Goal: Communication & Community: Answer question/provide support

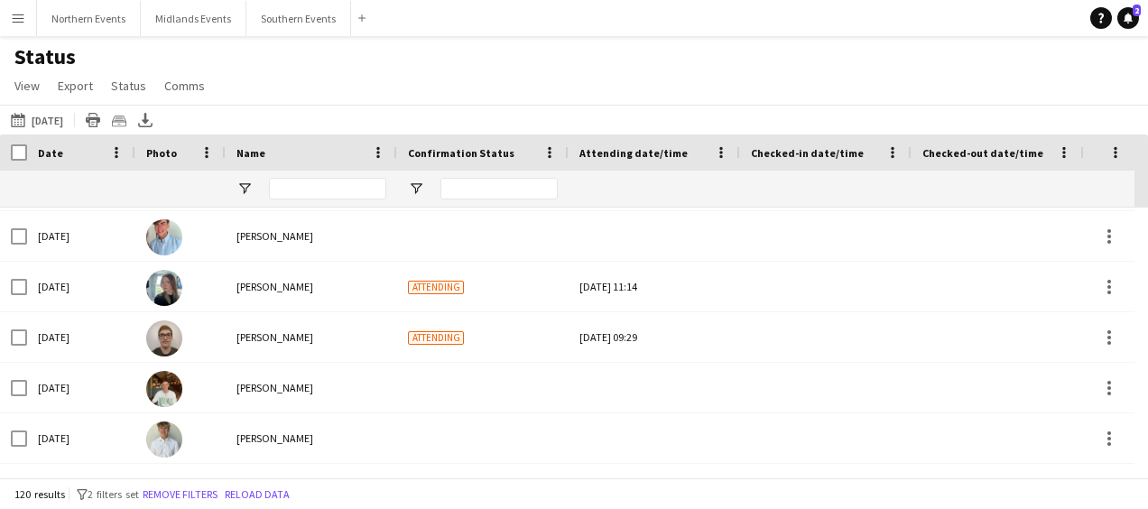
click at [15, 13] on app-icon "Menu" at bounding box center [18, 18] width 14 height 14
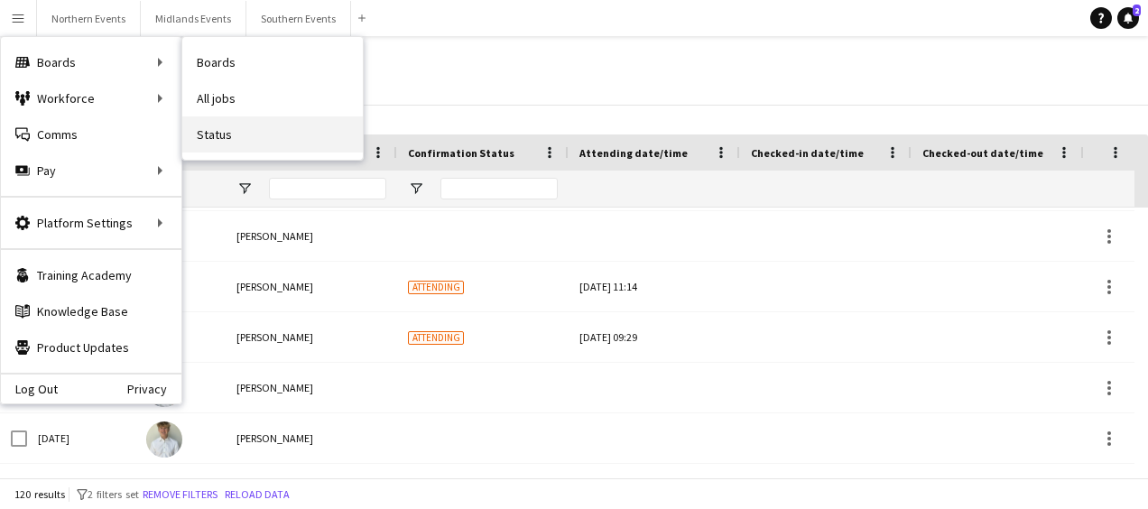
click at [207, 134] on link "Status" at bounding box center [272, 134] width 180 height 36
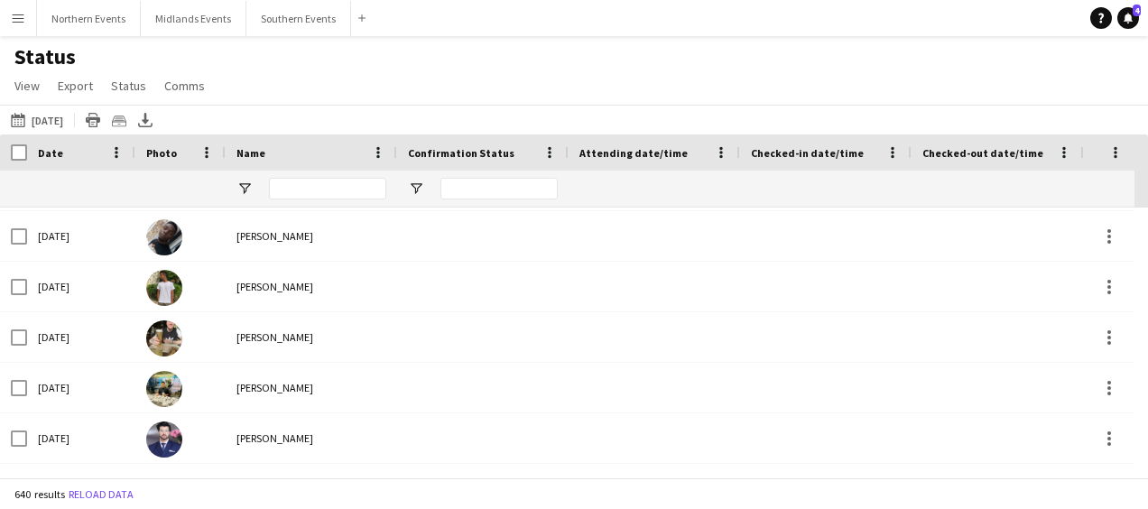
click at [24, 29] on button "Menu" at bounding box center [18, 18] width 36 height 36
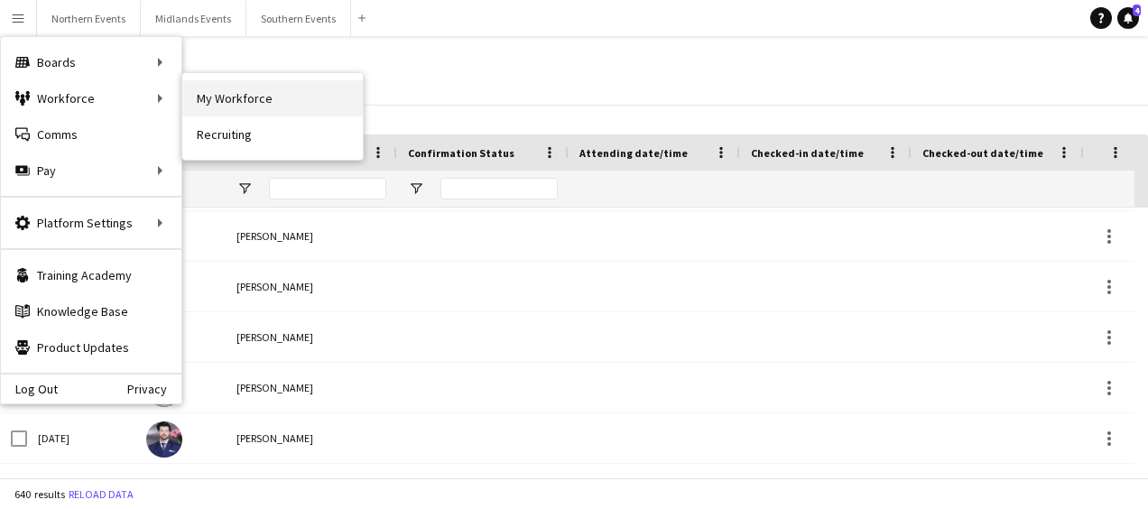
click at [211, 92] on link "My Workforce" at bounding box center [272, 98] width 180 height 36
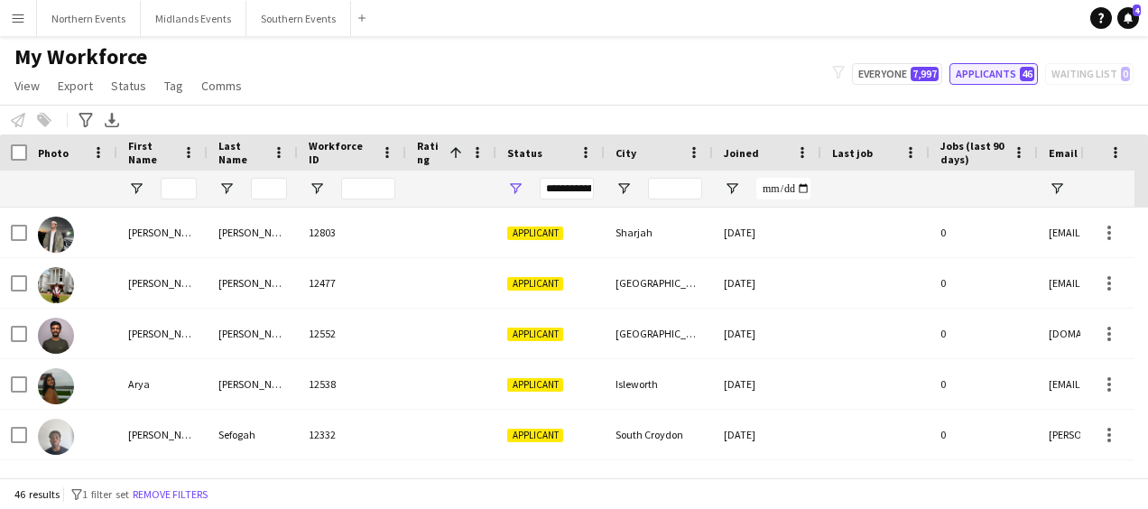
click at [987, 76] on button "Applicants 46" at bounding box center [993, 74] width 88 height 22
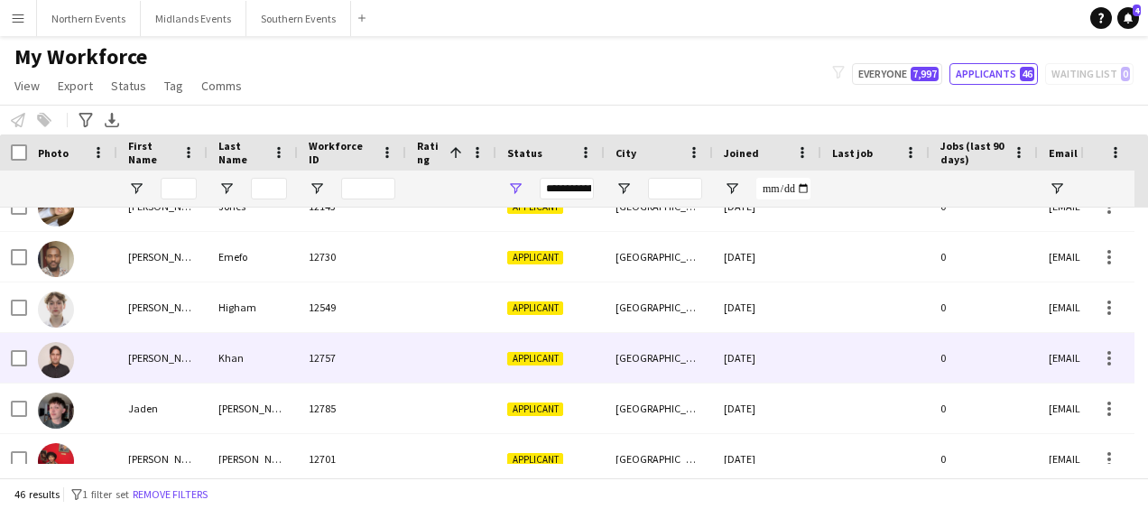
scroll to position [670, 0]
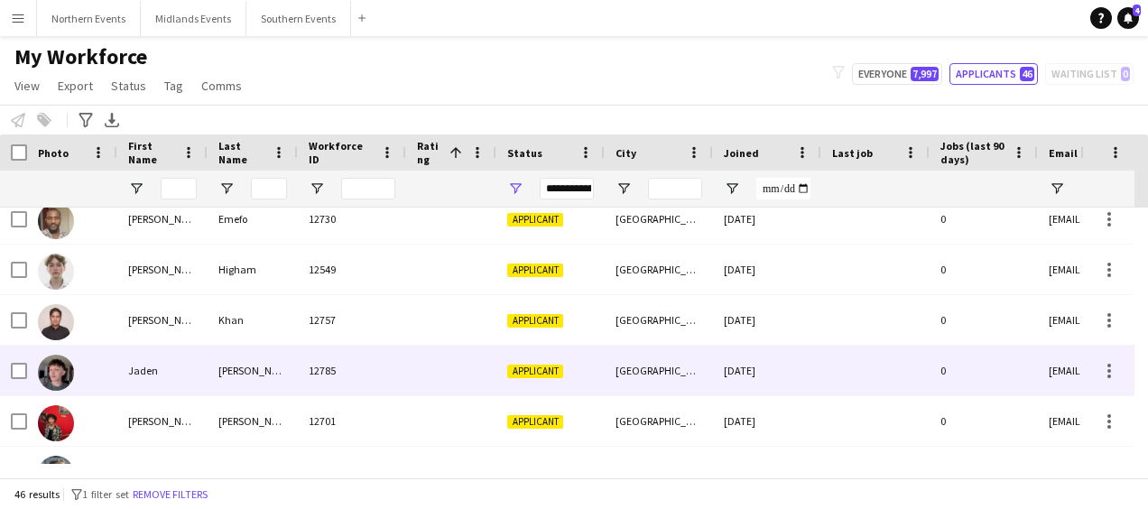
click at [657, 356] on div "[GEOGRAPHIC_DATA]" at bounding box center [659, 371] width 108 height 50
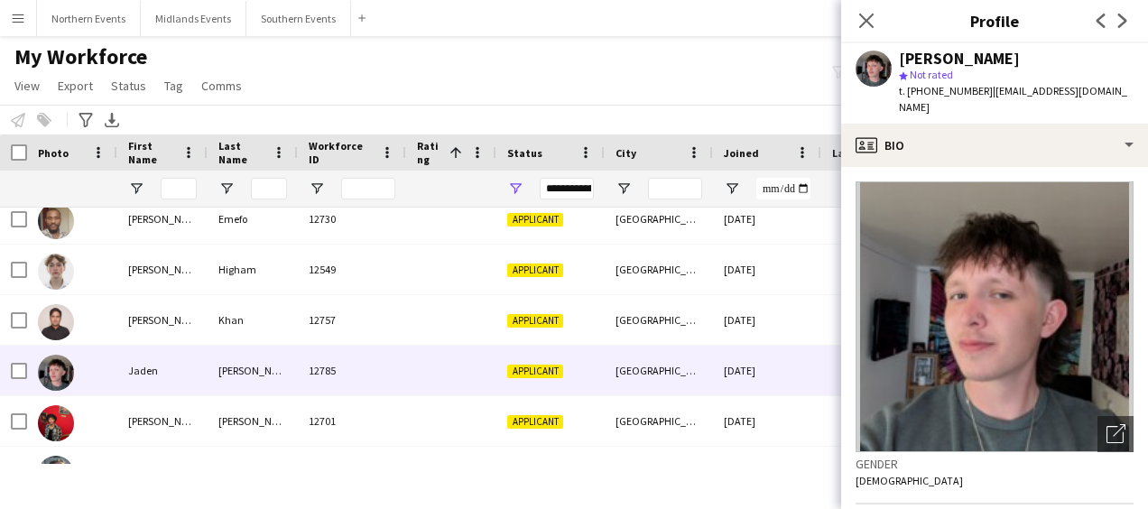
scroll to position [0, 0]
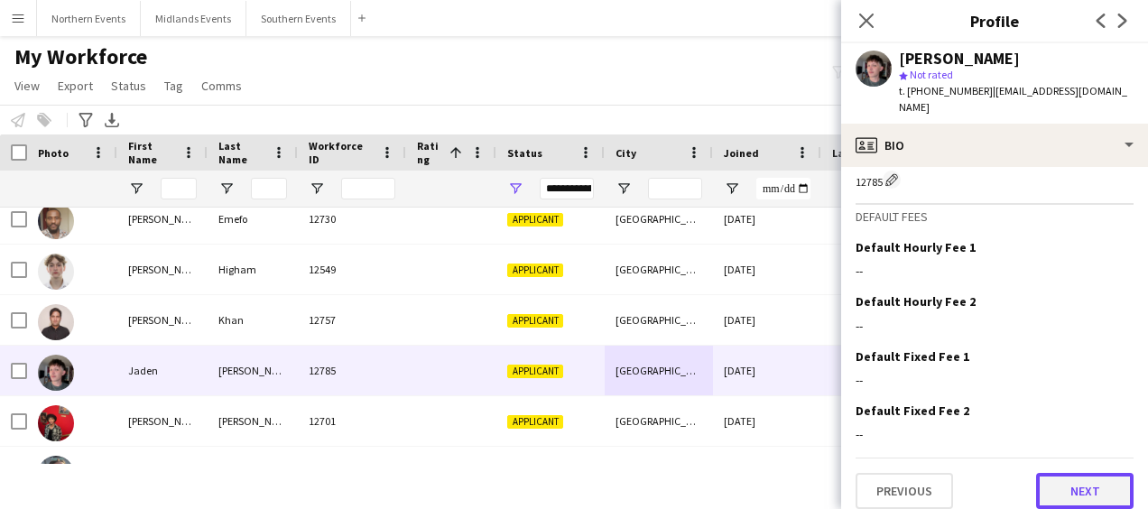
click at [1051, 473] on button "Next" at bounding box center [1084, 491] width 97 height 36
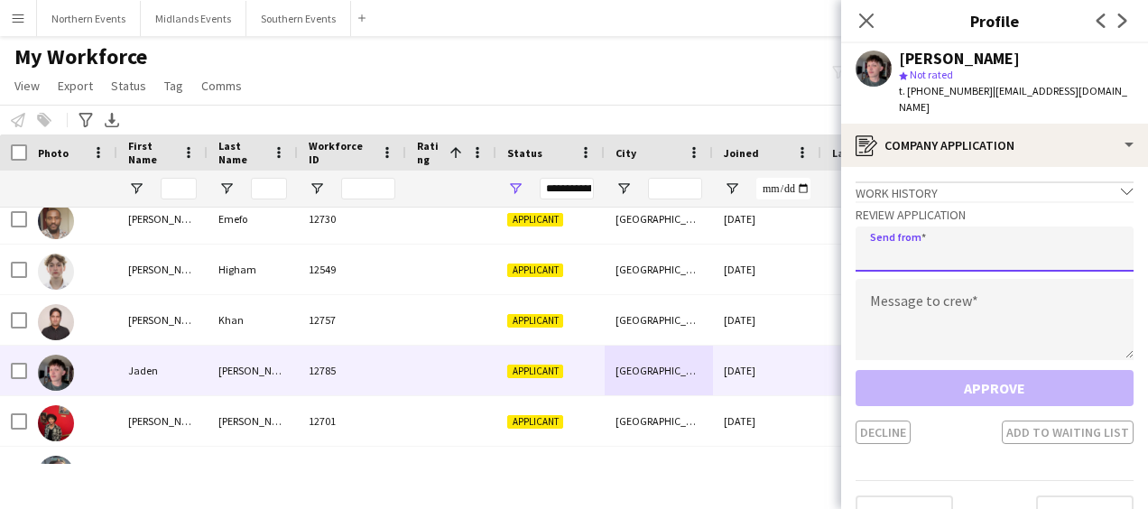
click at [957, 253] on input "email" at bounding box center [994, 248] width 278 height 45
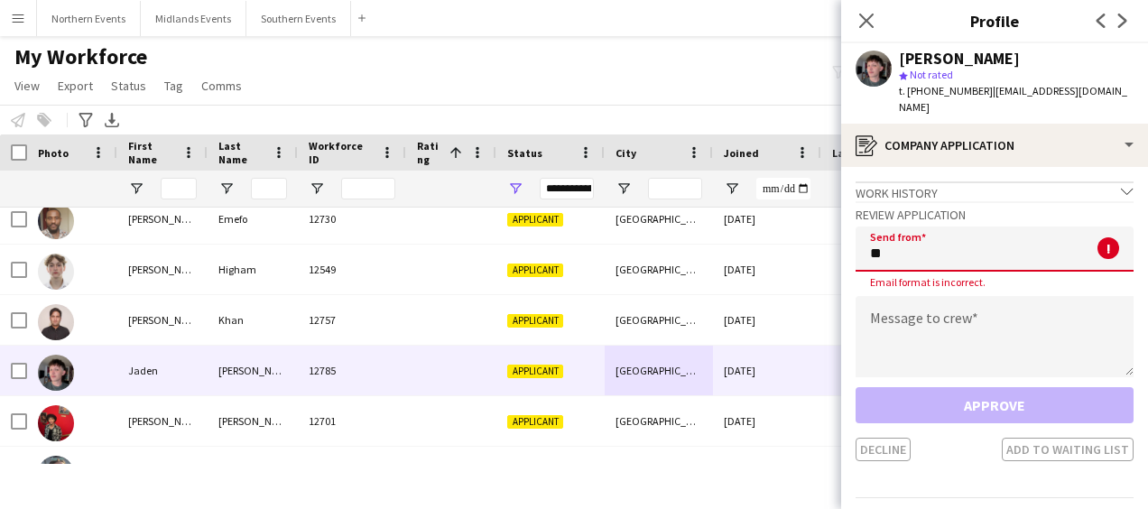
type input "**********"
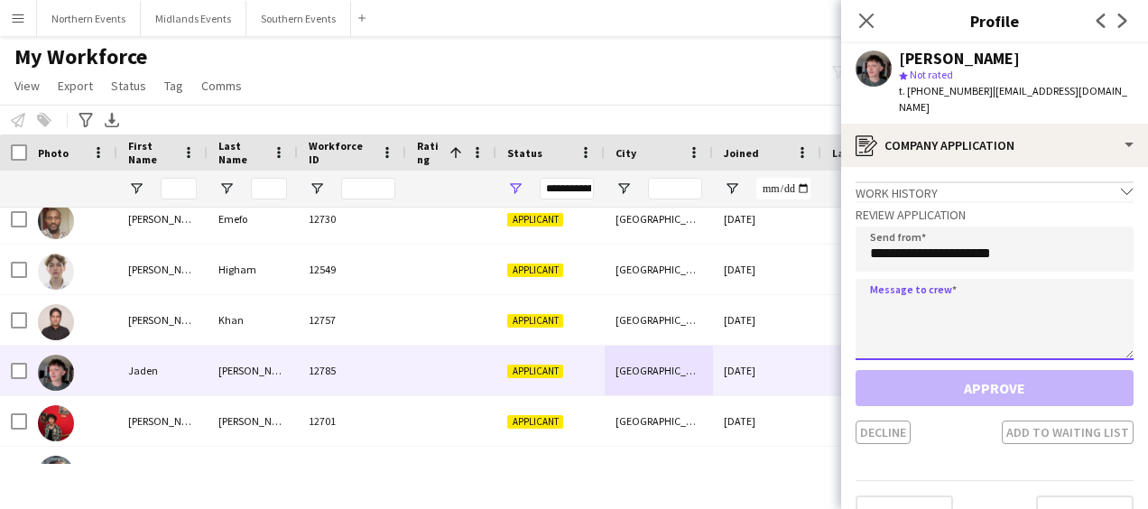
click at [912, 313] on textarea at bounding box center [994, 319] width 278 height 81
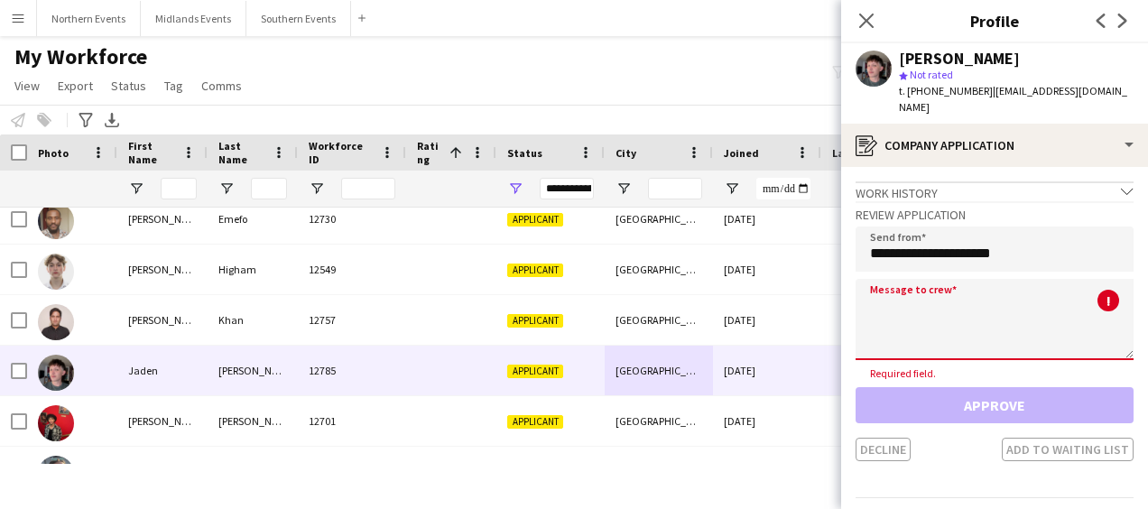
paste textarea "**********"
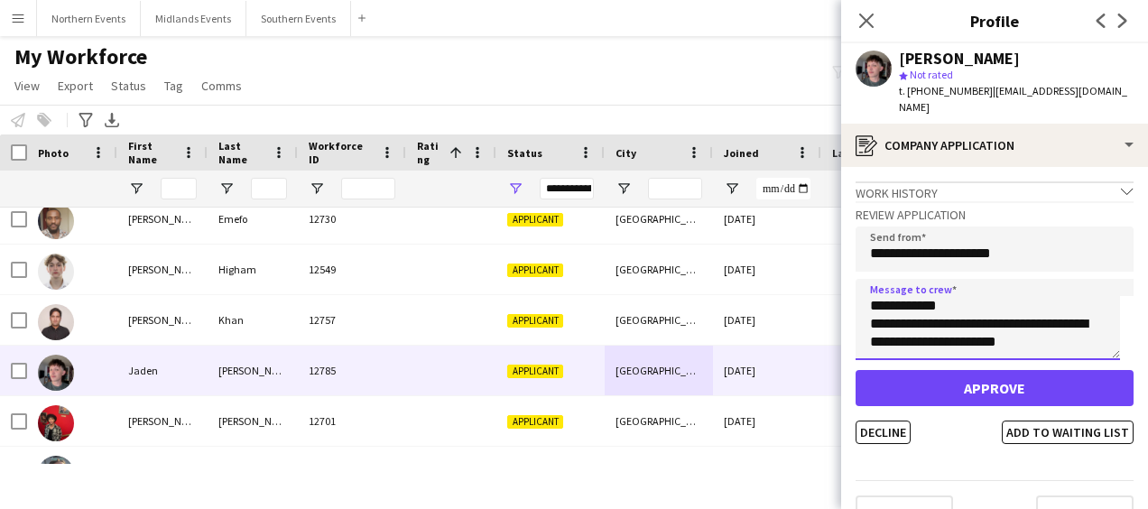
type textarea "**********"
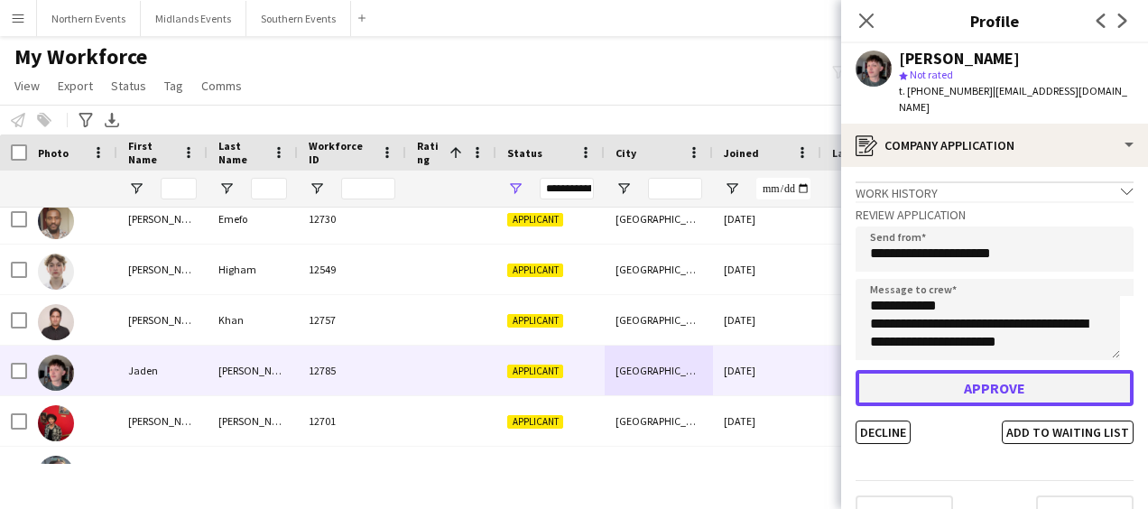
click at [938, 404] on button "Approve" at bounding box center [994, 388] width 278 height 36
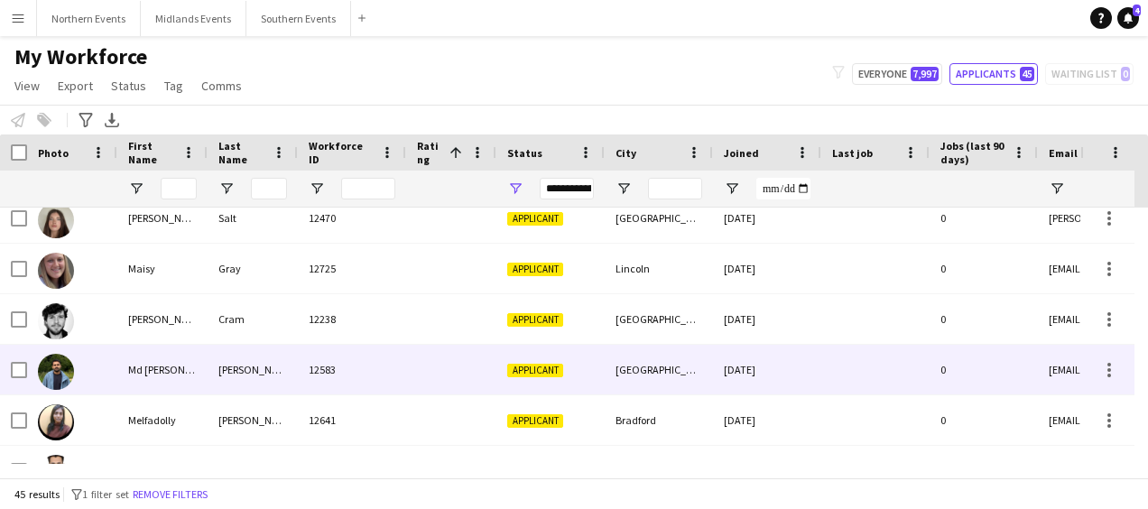
scroll to position [1178, 0]
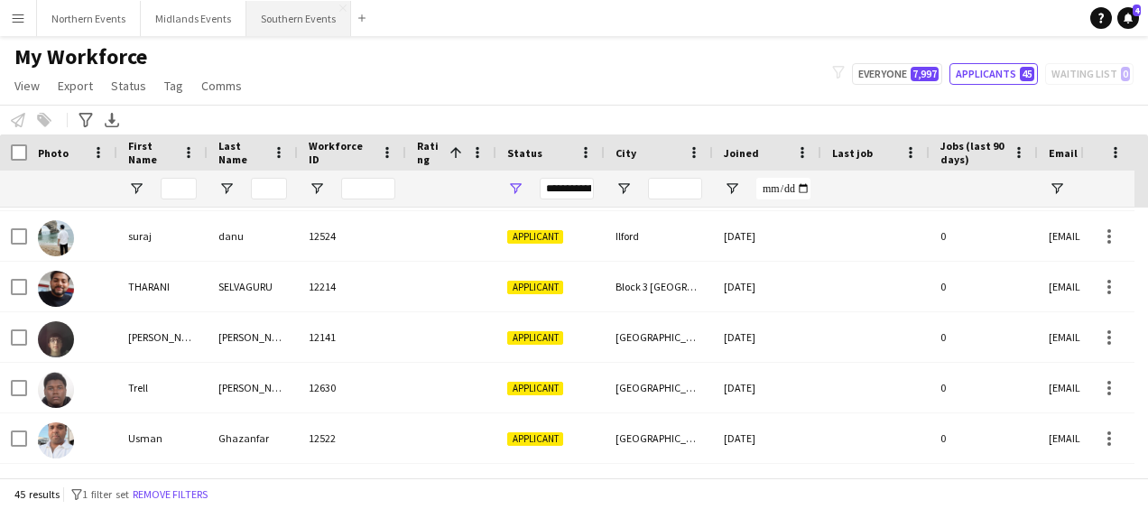
click at [293, 23] on button "Southern Events Close" at bounding box center [298, 18] width 105 height 35
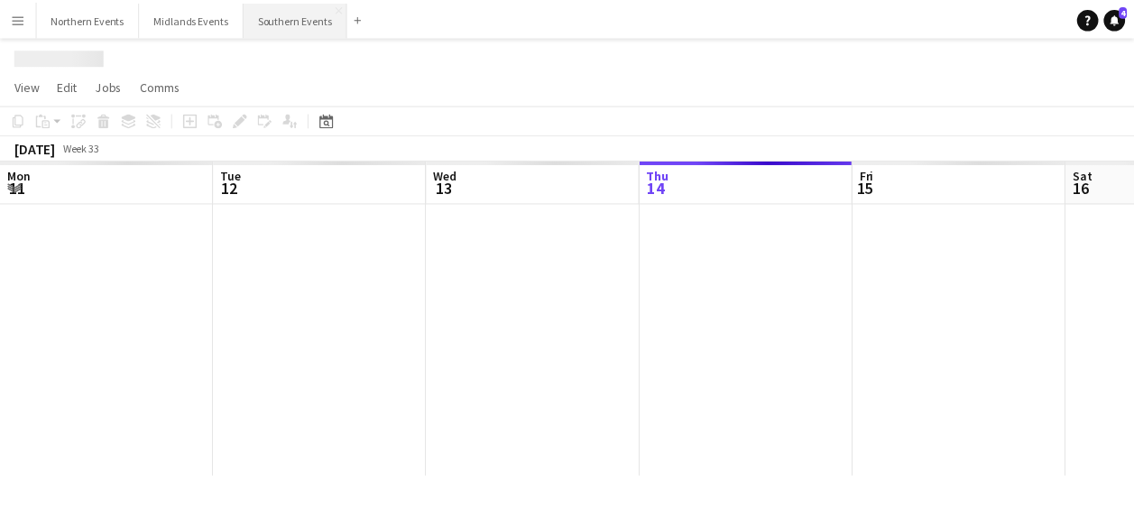
scroll to position [0, 431]
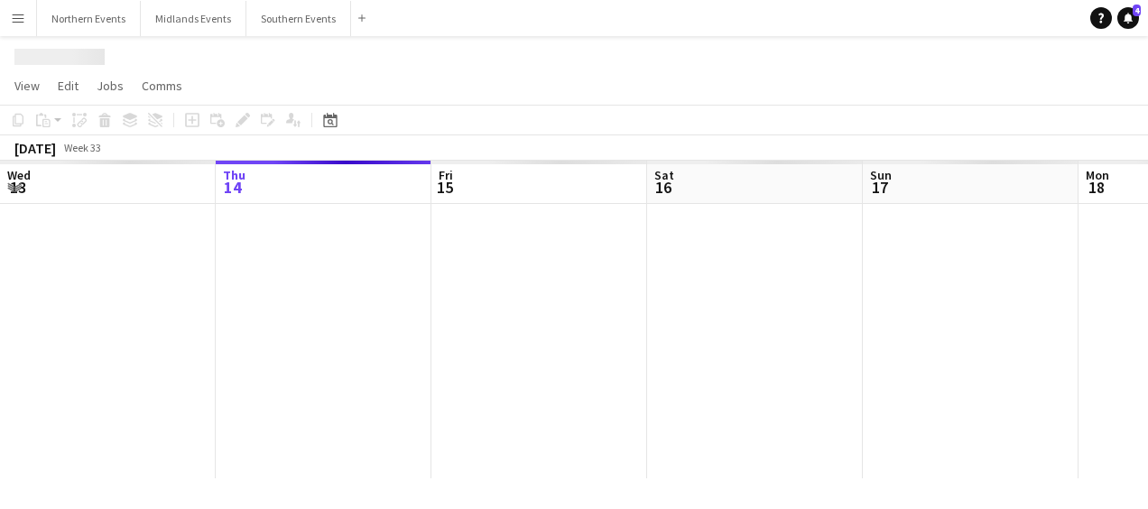
click at [478, 206] on div at bounding box center [755, 341] width 2372 height 274
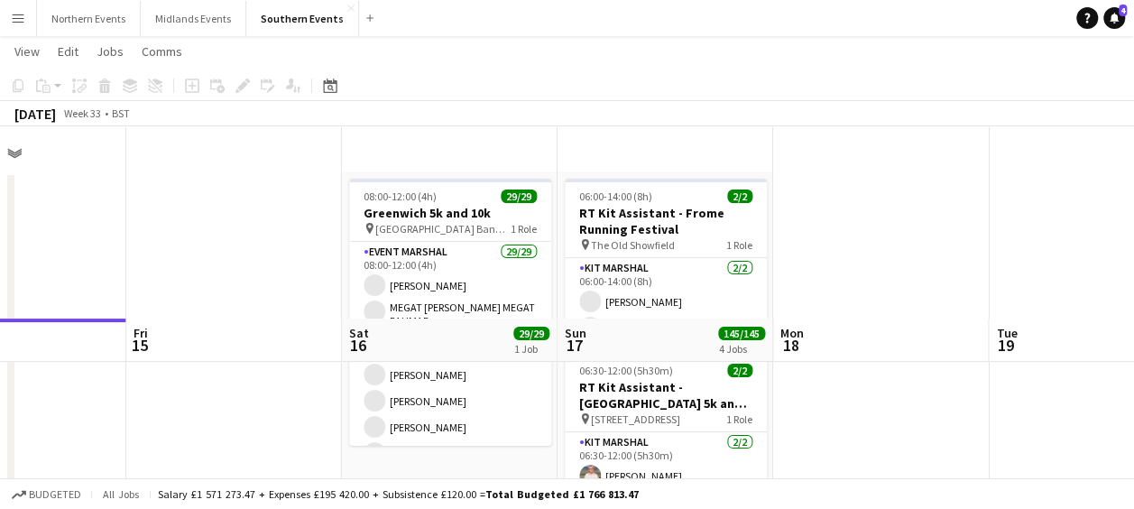
scroll to position [225, 0]
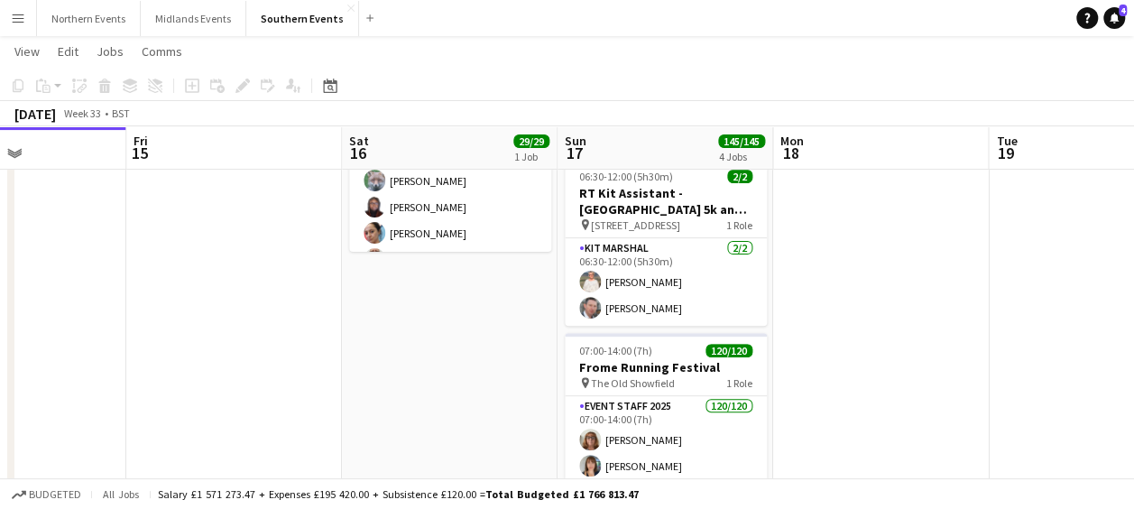
click at [14, 21] on app-icon "Menu" at bounding box center [18, 18] width 14 height 14
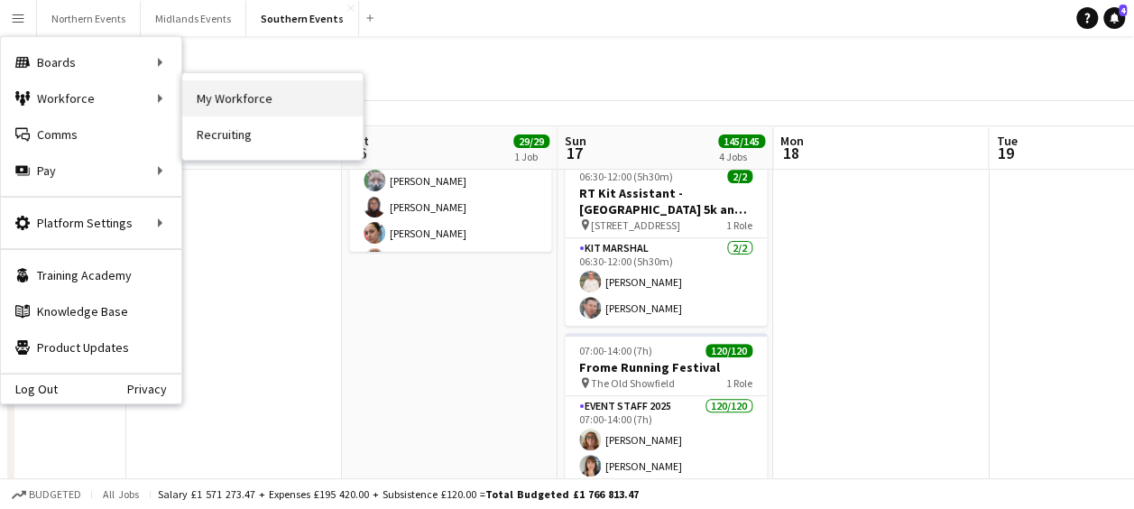
click at [220, 99] on link "My Workforce" at bounding box center [272, 98] width 180 height 36
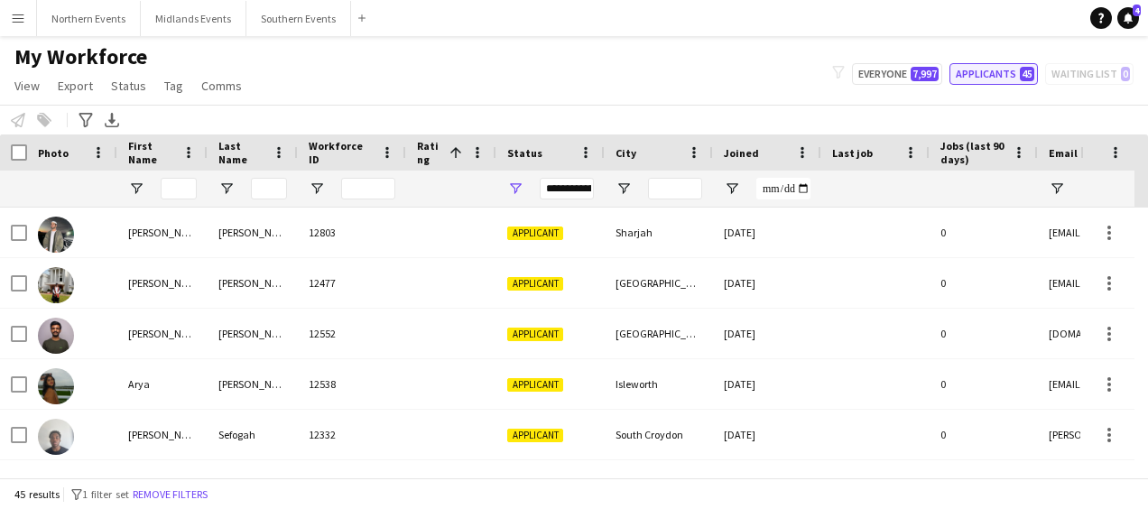
click at [1002, 67] on button "Applicants 45" at bounding box center [993, 74] width 88 height 22
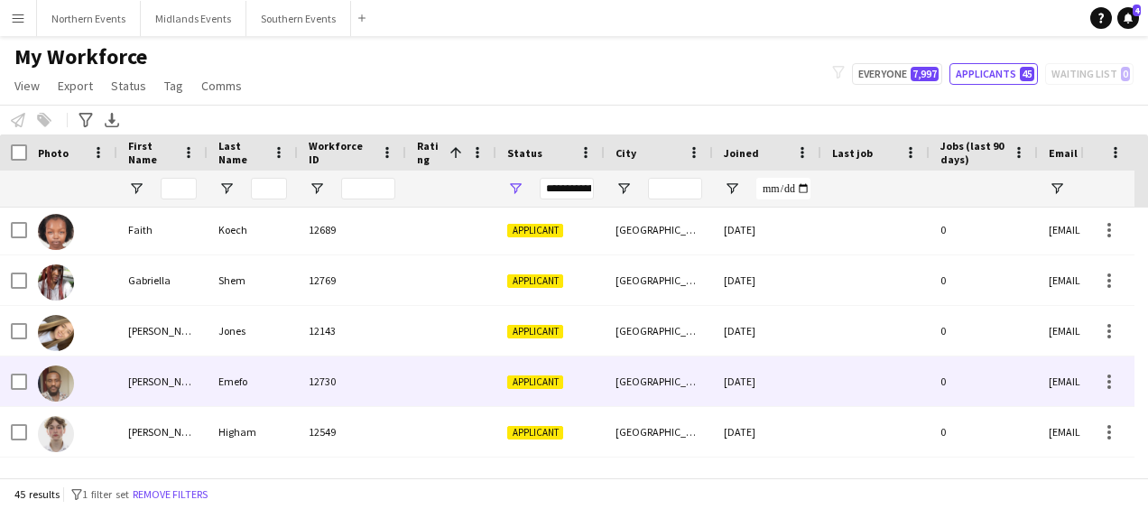
scroll to position [580, 0]
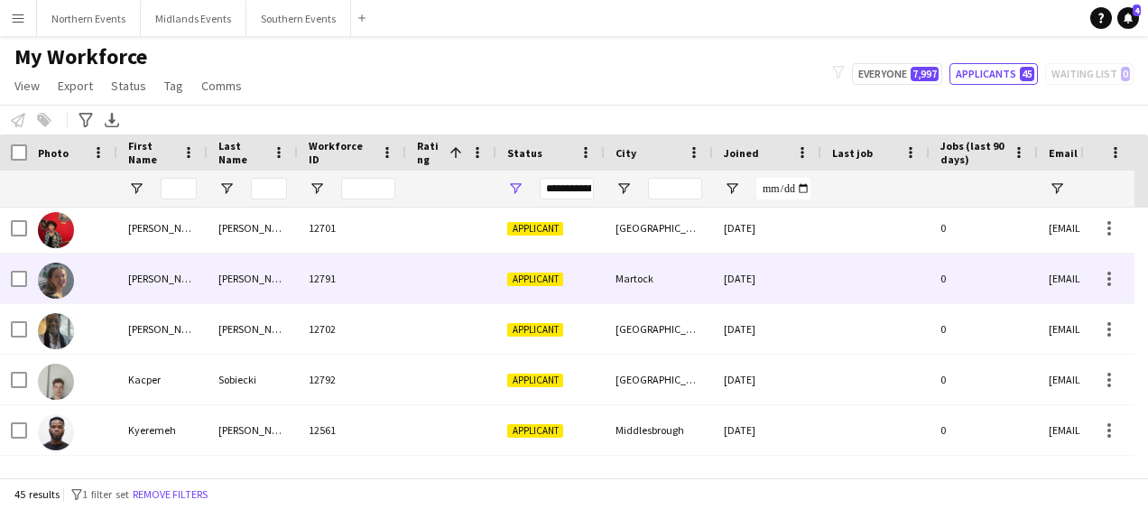
click at [589, 282] on div "Applicant" at bounding box center [550, 279] width 108 height 50
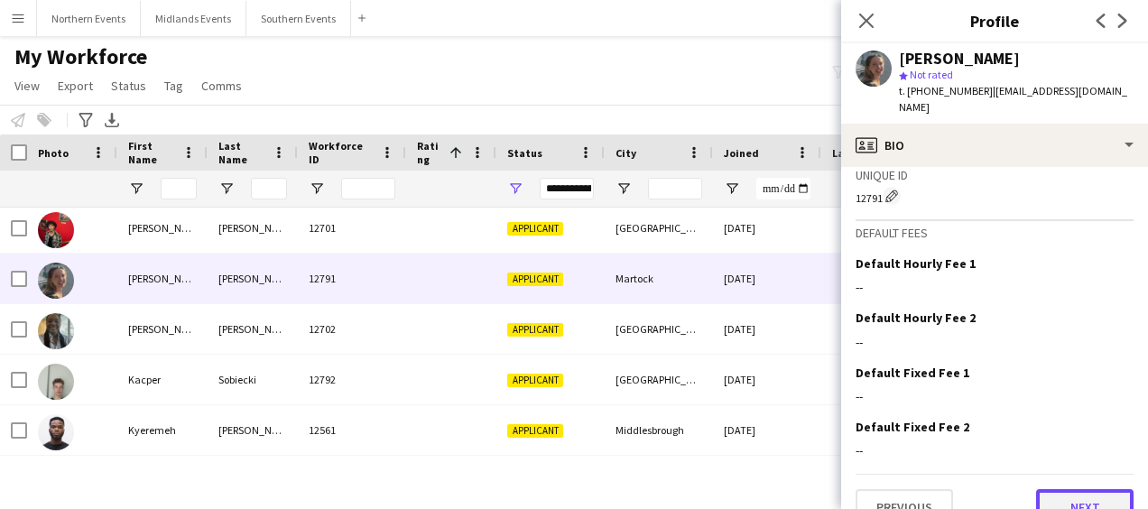
click at [1050, 489] on button "Next" at bounding box center [1084, 507] width 97 height 36
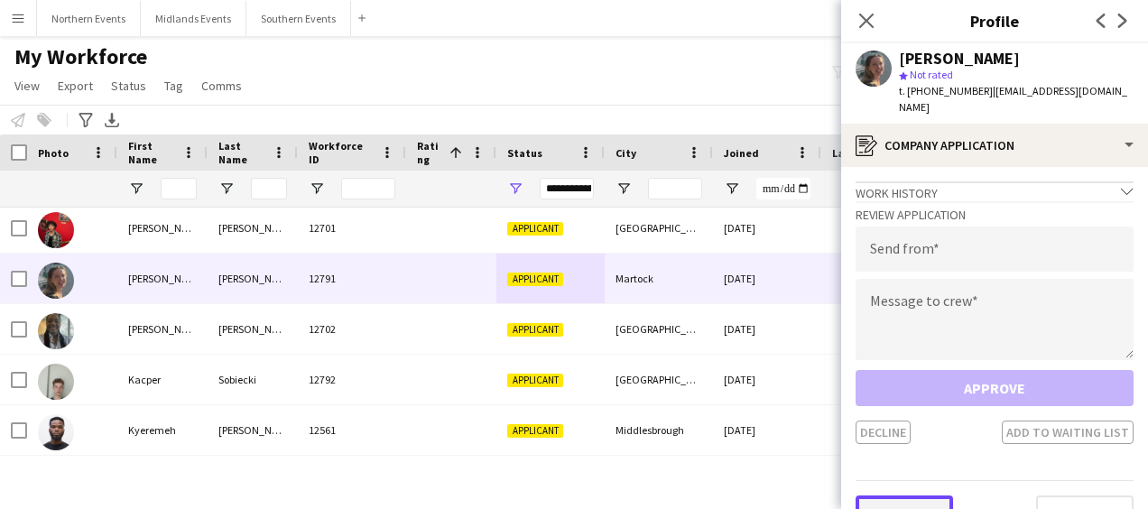
click at [892, 495] on button "Previous" at bounding box center [903, 513] width 97 height 36
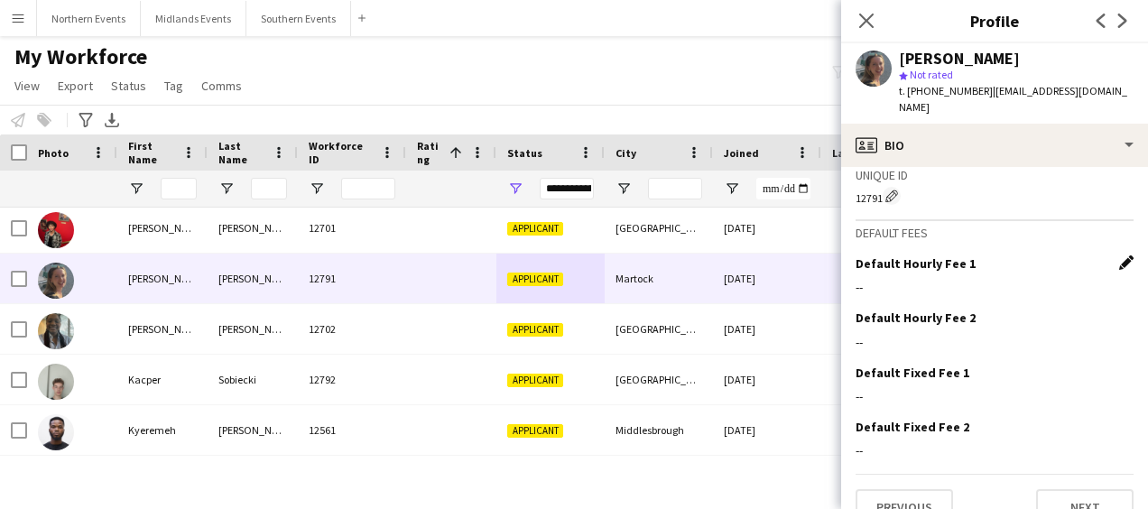
click at [1119, 255] on app-icon "Edit this field" at bounding box center [1126, 262] width 14 height 14
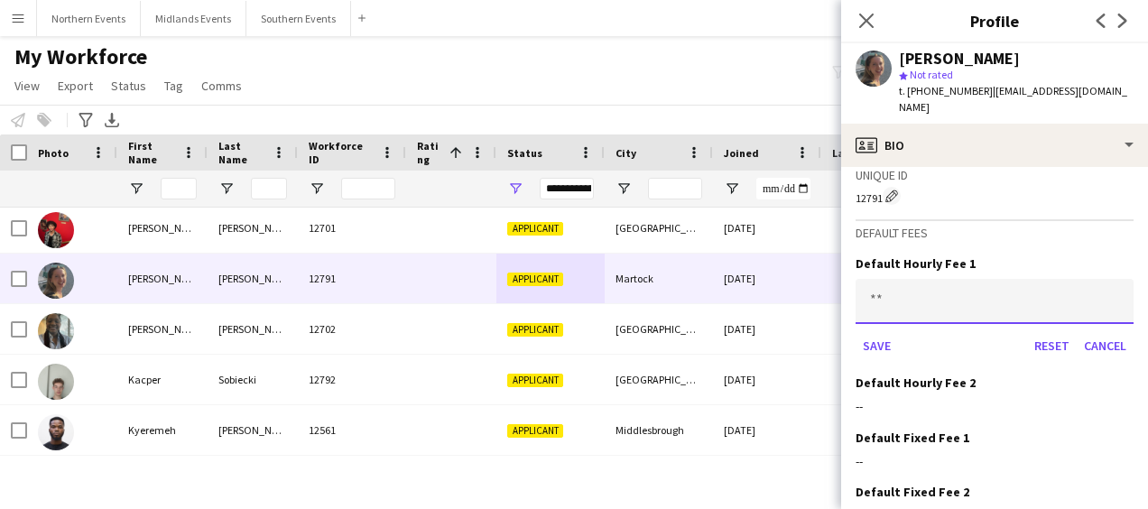
click at [955, 279] on input at bounding box center [994, 301] width 278 height 45
type input "***"
click at [864, 331] on button "Save" at bounding box center [876, 345] width 42 height 29
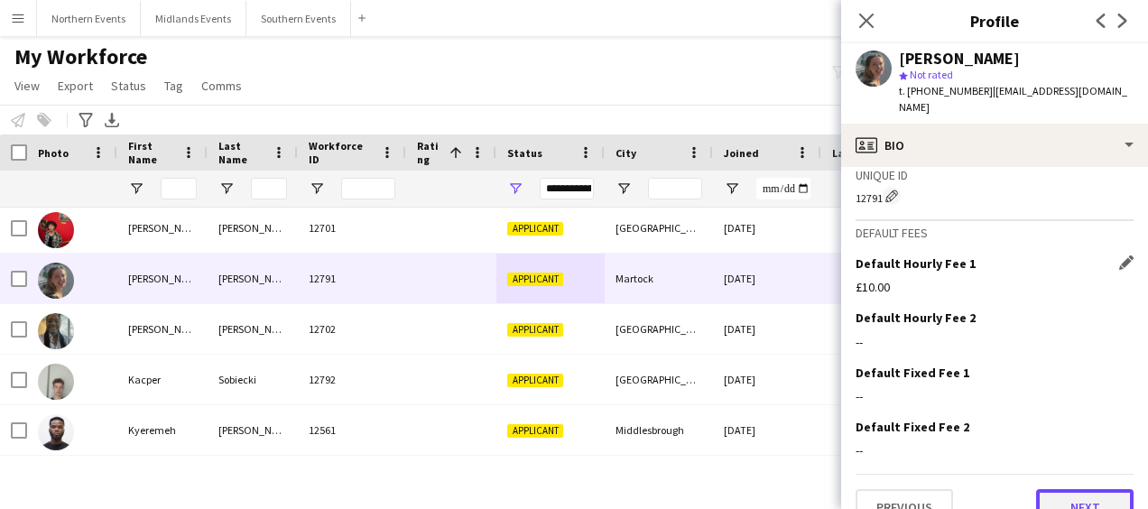
click at [1061, 489] on button "Next" at bounding box center [1084, 507] width 97 height 36
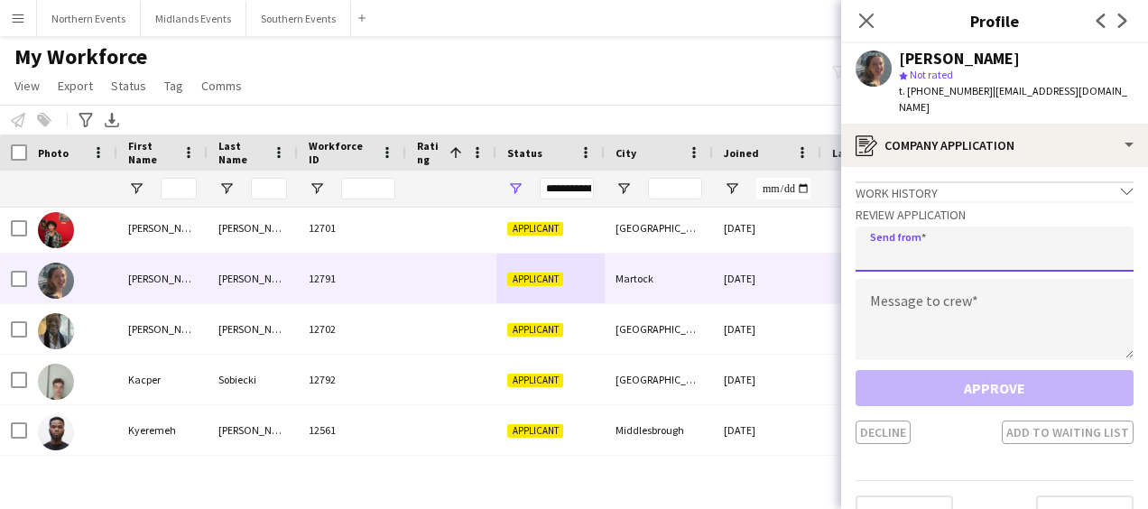
click at [971, 234] on input "email" at bounding box center [994, 248] width 278 height 45
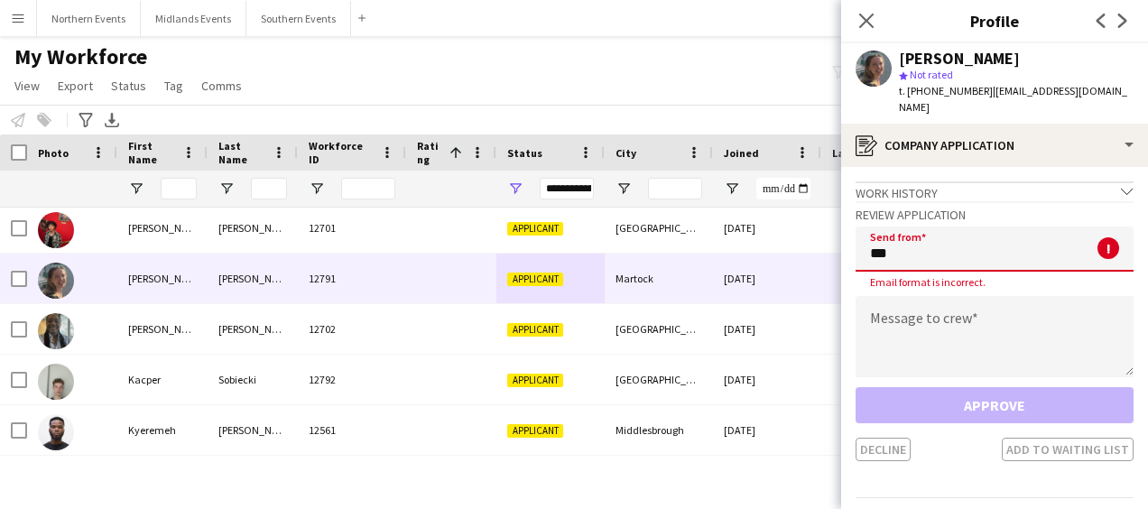
type input "**********"
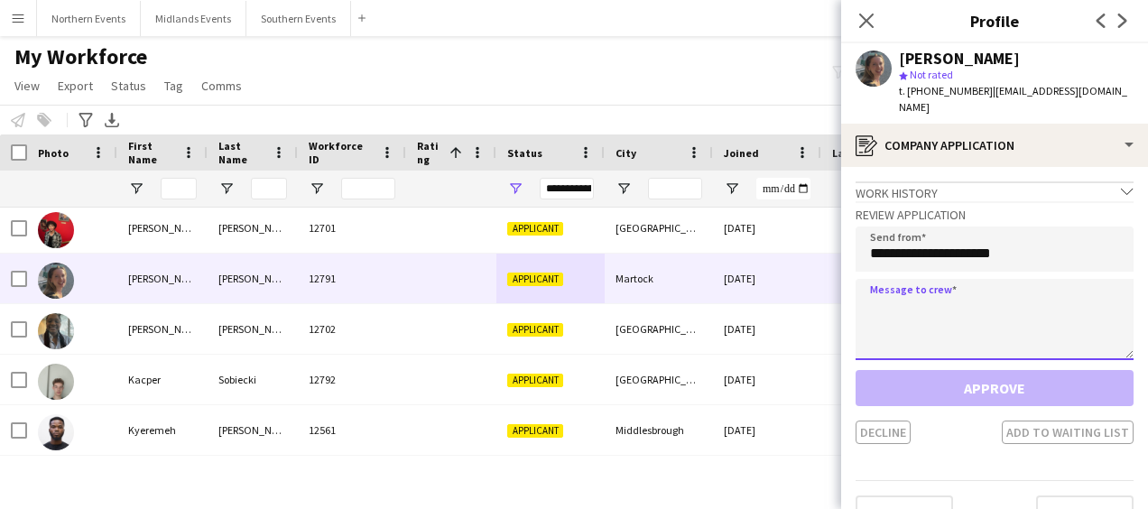
click at [912, 289] on textarea at bounding box center [994, 319] width 278 height 81
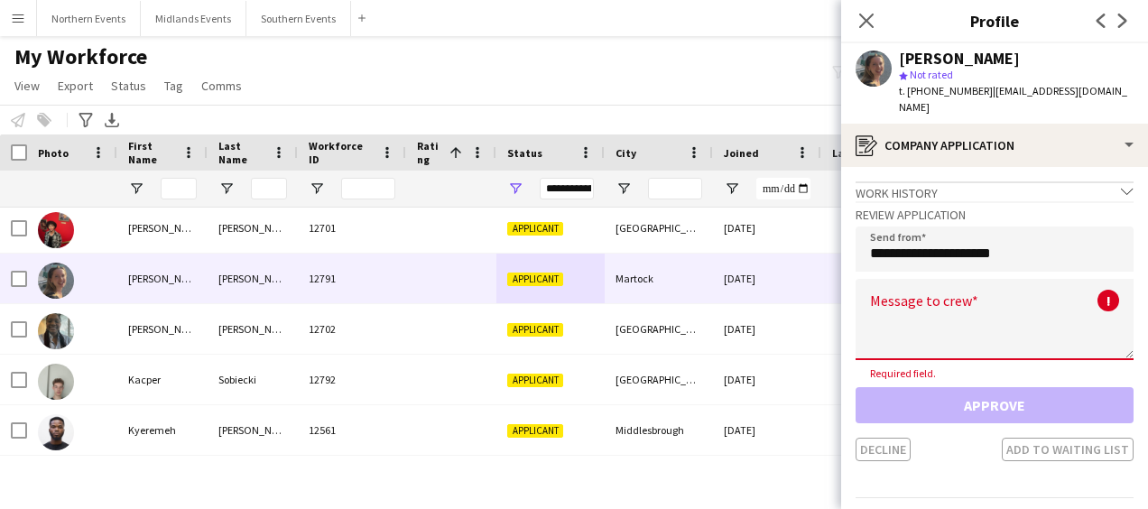
click at [937, 6] on div "Close pop-in Profile Previous Next" at bounding box center [994, 21] width 307 height 43
click at [929, 299] on textarea at bounding box center [994, 319] width 278 height 81
paste textarea "**********"
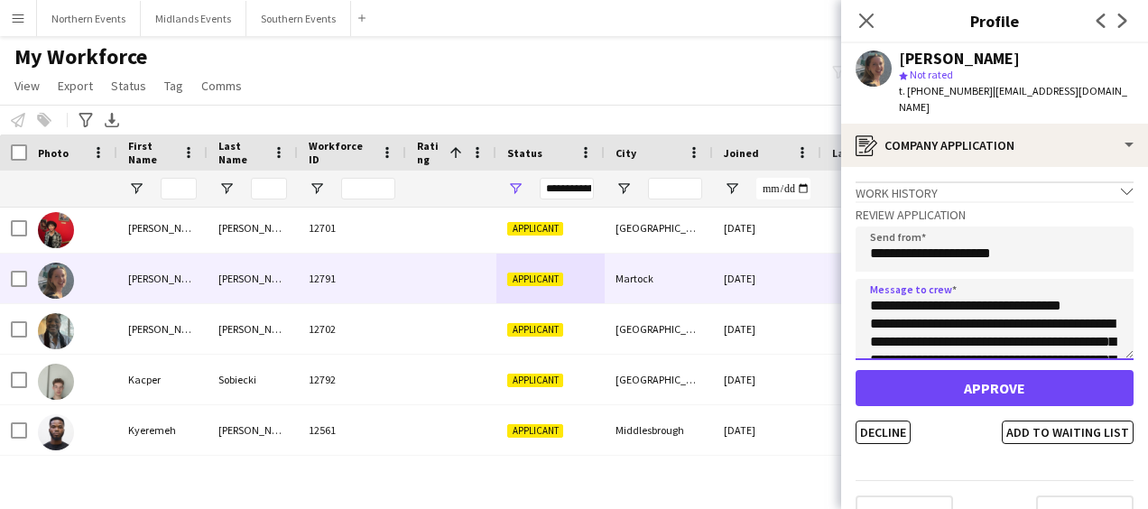
scroll to position [101, 0]
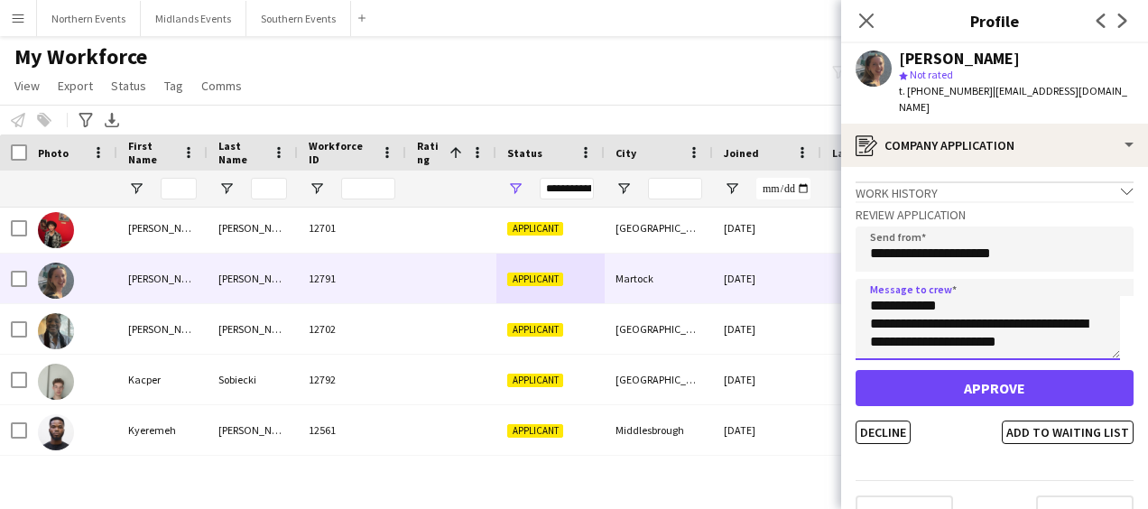
type textarea "**********"
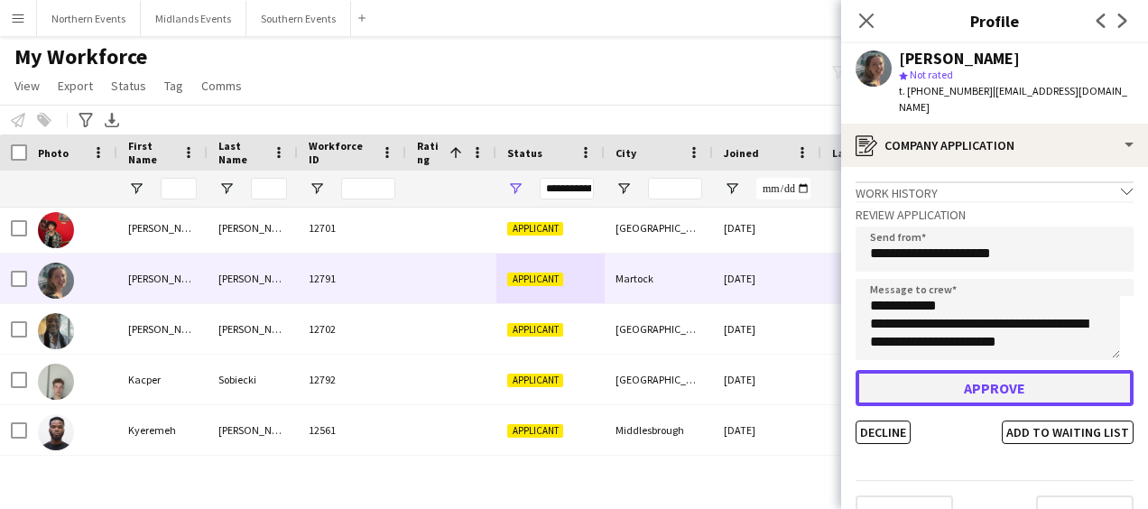
click at [948, 372] on button "Approve" at bounding box center [994, 388] width 278 height 36
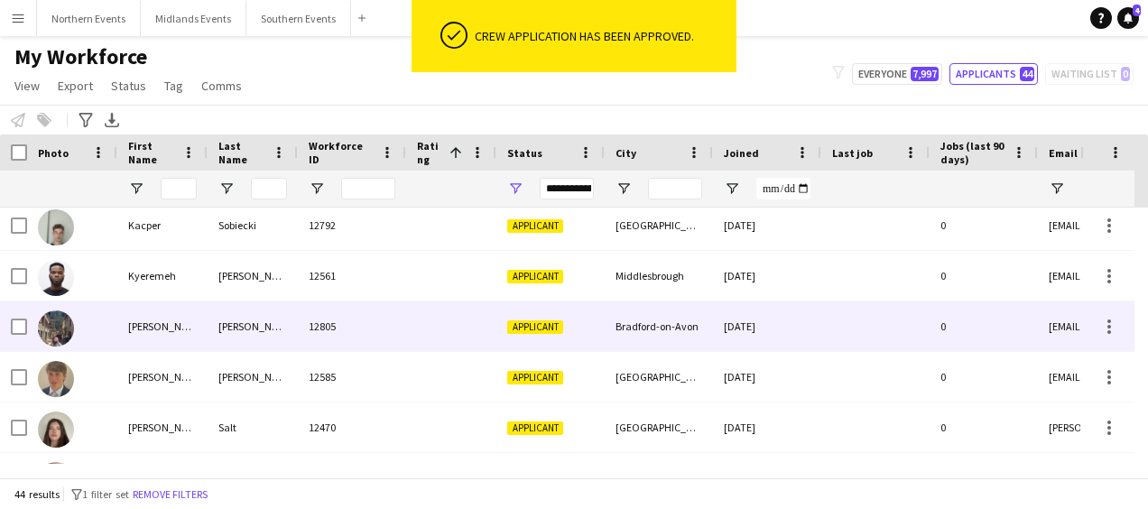
scroll to position [920, 0]
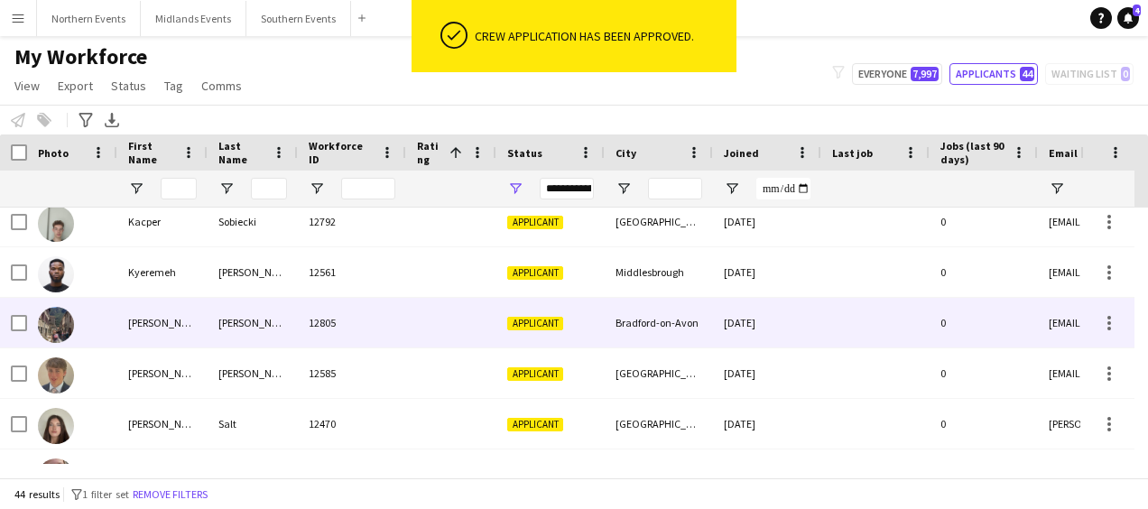
click at [700, 314] on div "Bradford-on-Avon" at bounding box center [659, 323] width 108 height 50
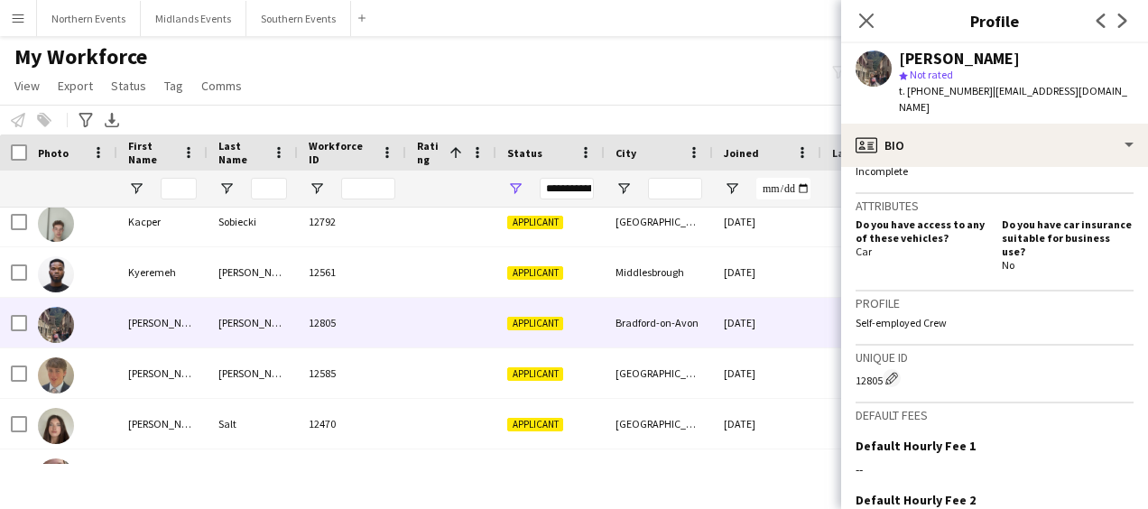
scroll to position [605, 0]
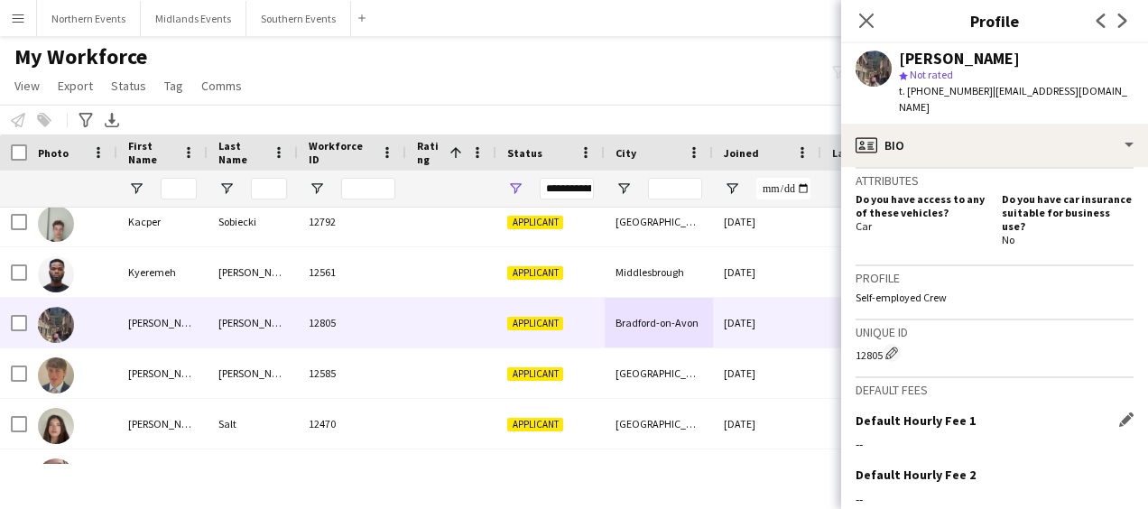
click at [1104, 412] on div "Default Hourly Fee 1 Edit this field" at bounding box center [994, 420] width 278 height 16
click at [1119, 412] on app-icon "Edit this field" at bounding box center [1126, 419] width 14 height 14
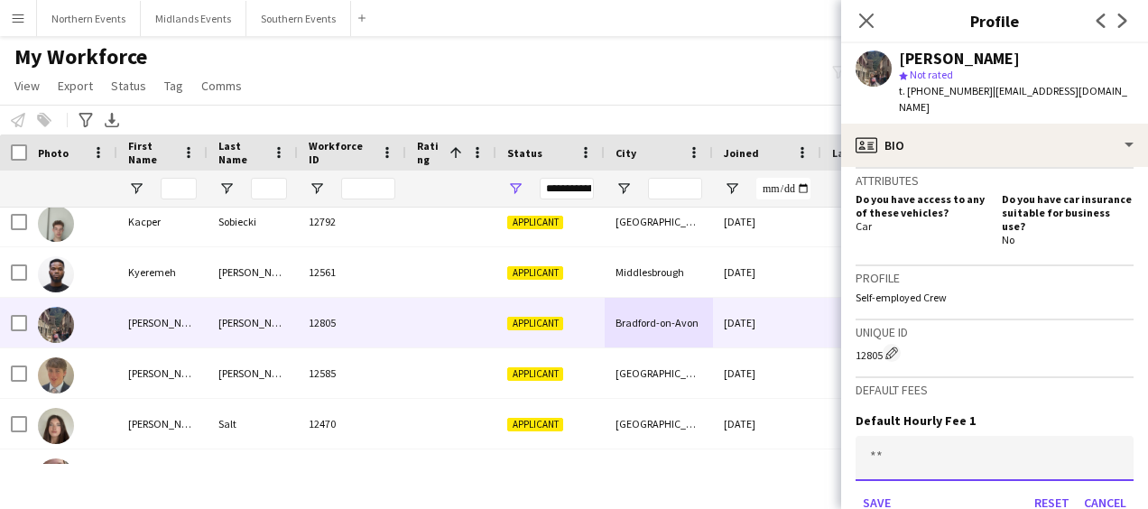
click at [947, 436] on input at bounding box center [994, 458] width 278 height 45
type input "***"
click at [880, 488] on button "Save" at bounding box center [876, 502] width 42 height 29
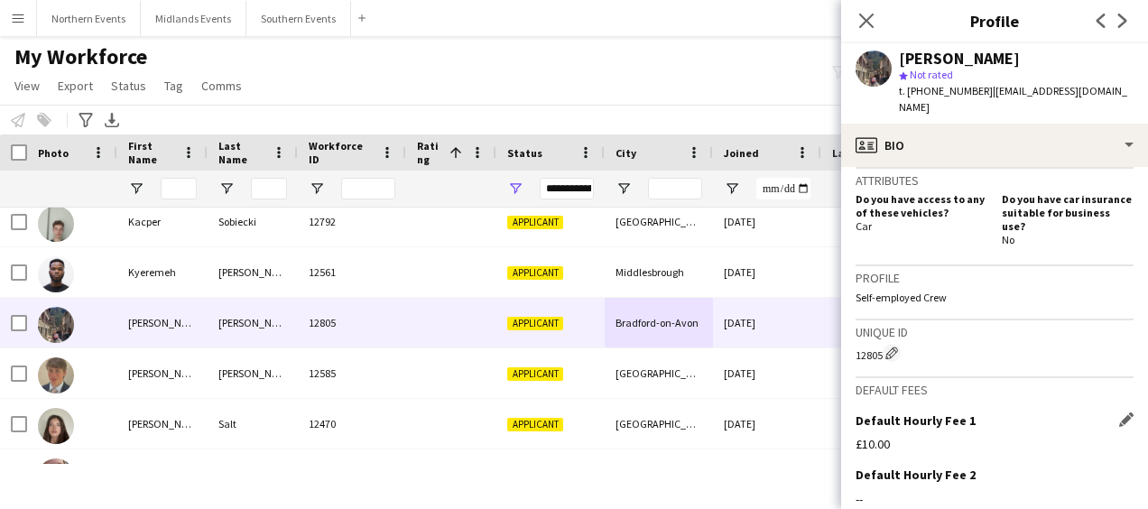
scroll to position [762, 0]
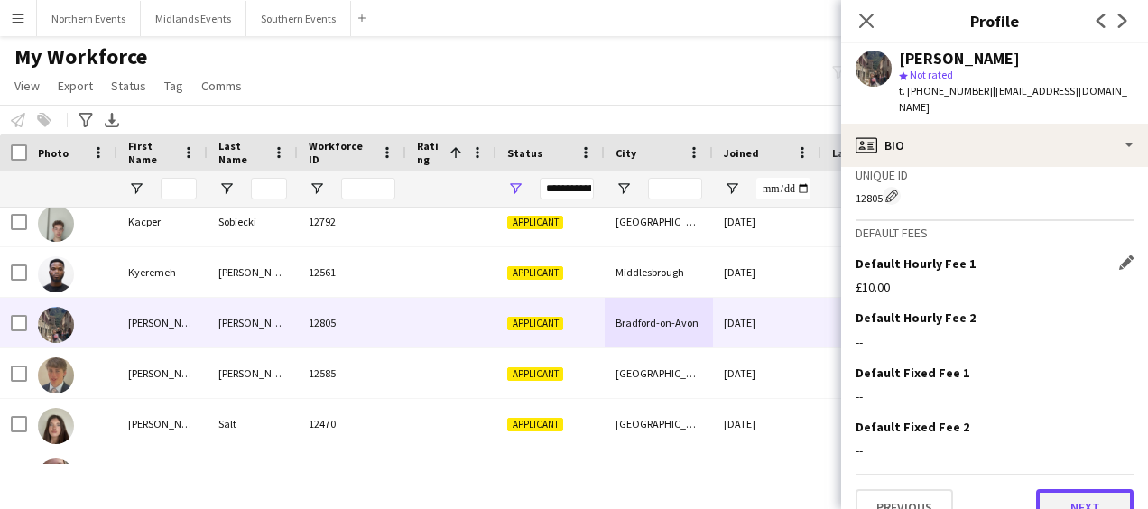
click at [1077, 489] on button "Next" at bounding box center [1084, 507] width 97 height 36
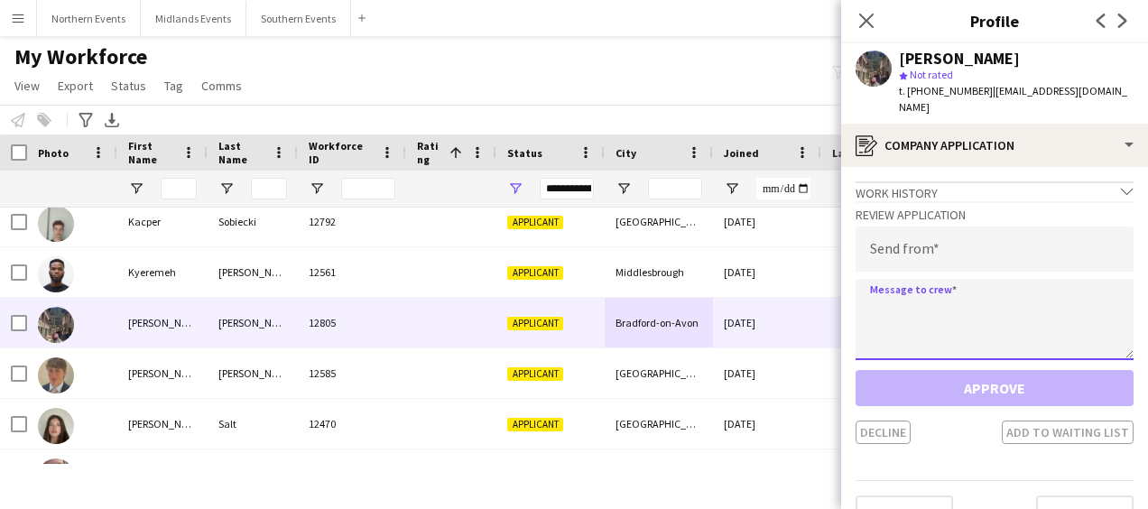
click at [968, 293] on textarea at bounding box center [994, 319] width 278 height 81
paste textarea "**********"
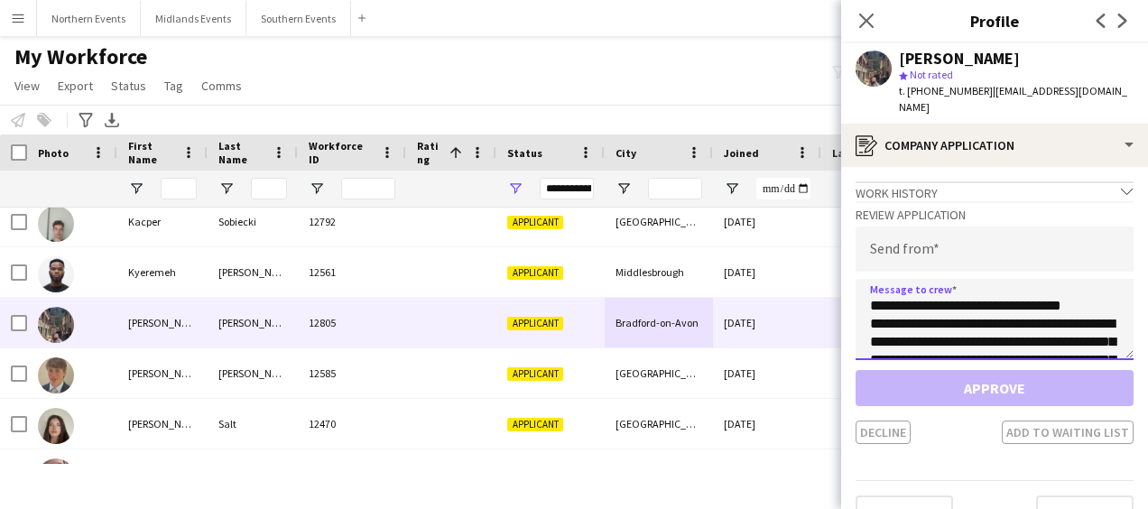
scroll to position [101, 0]
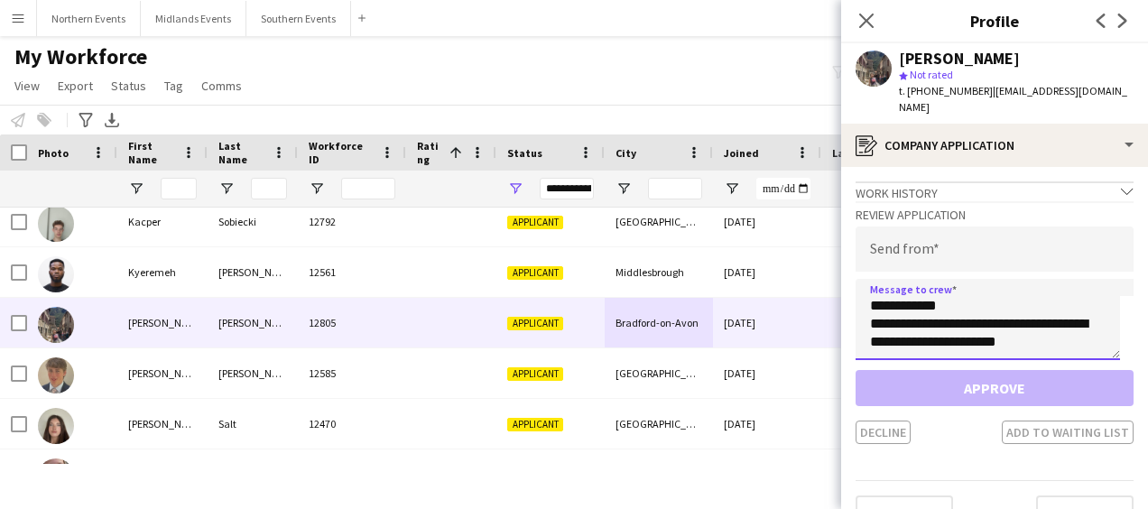
type textarea "**********"
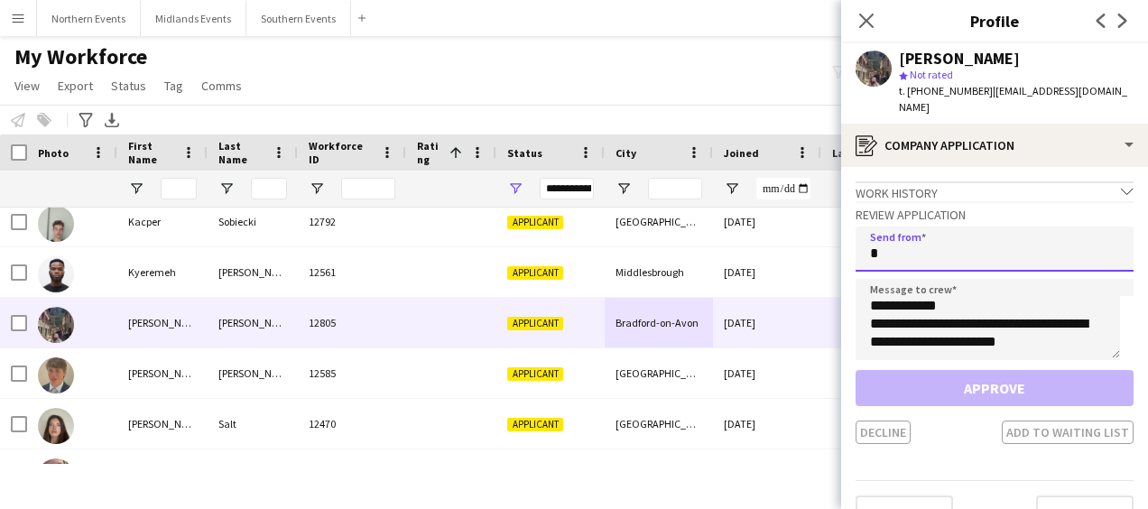
click at [910, 226] on input "*" at bounding box center [994, 248] width 278 height 45
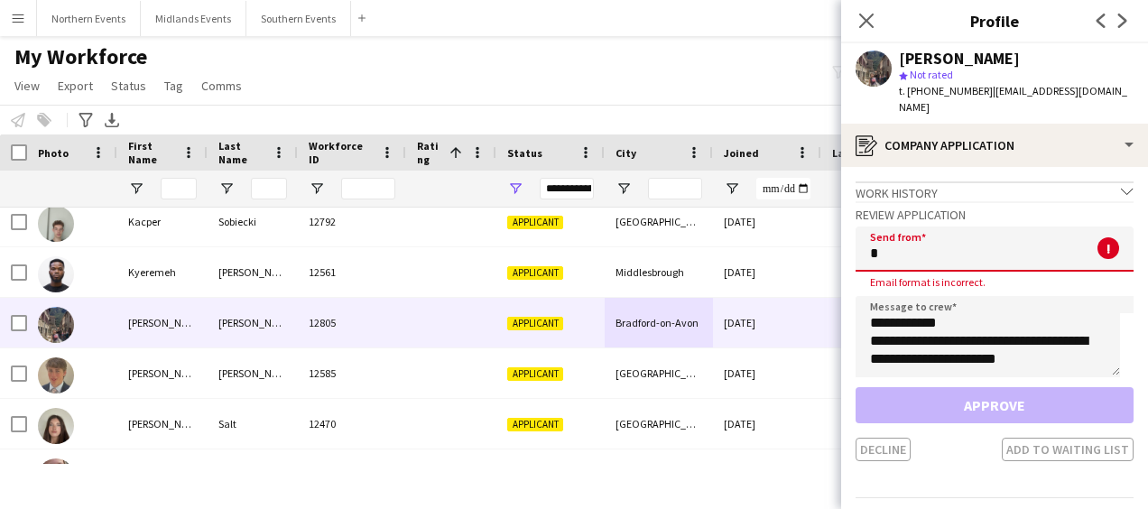
type input "**********"
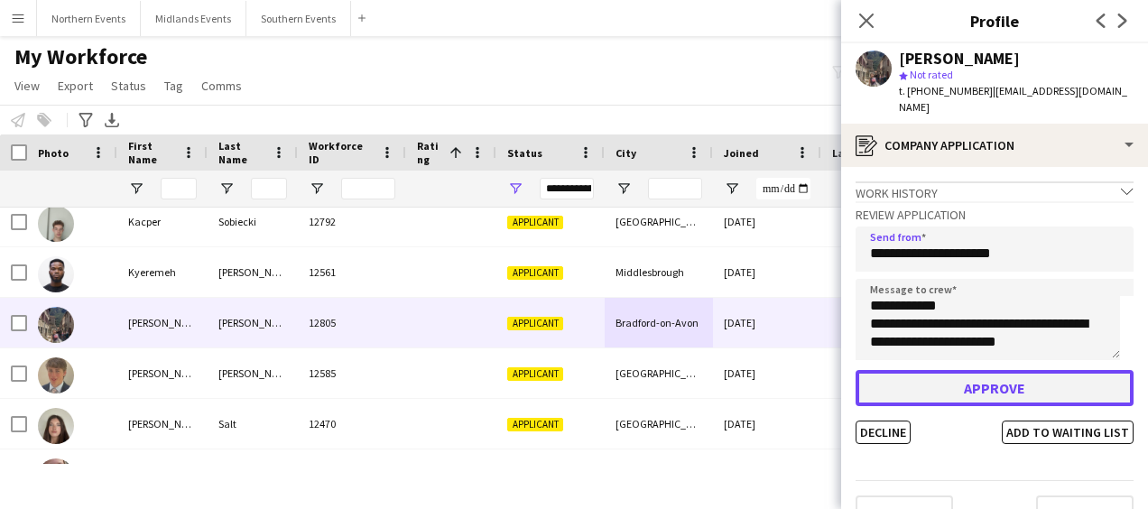
click at [955, 372] on button "Approve" at bounding box center [994, 388] width 278 height 36
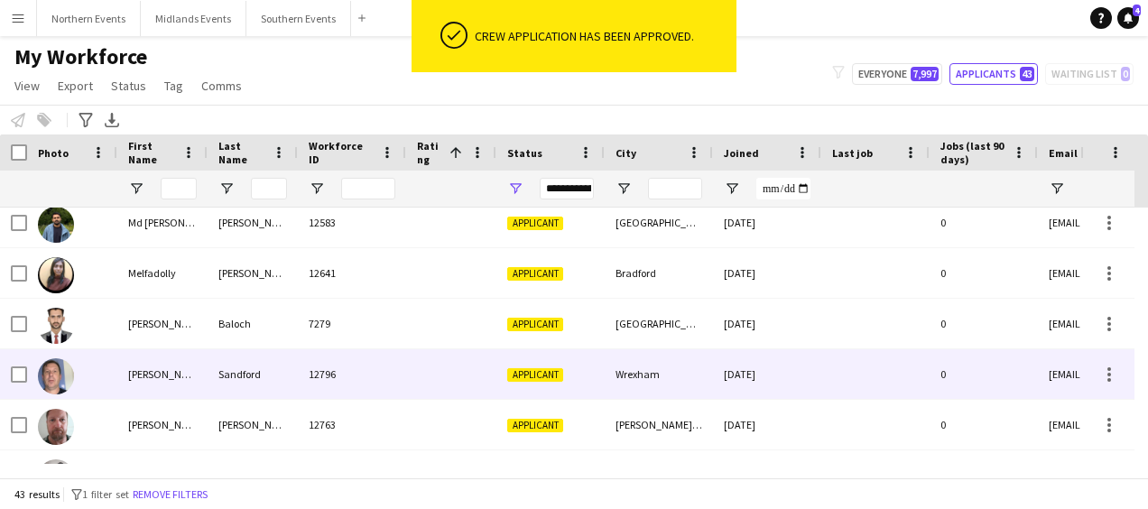
scroll to position [1243, 0]
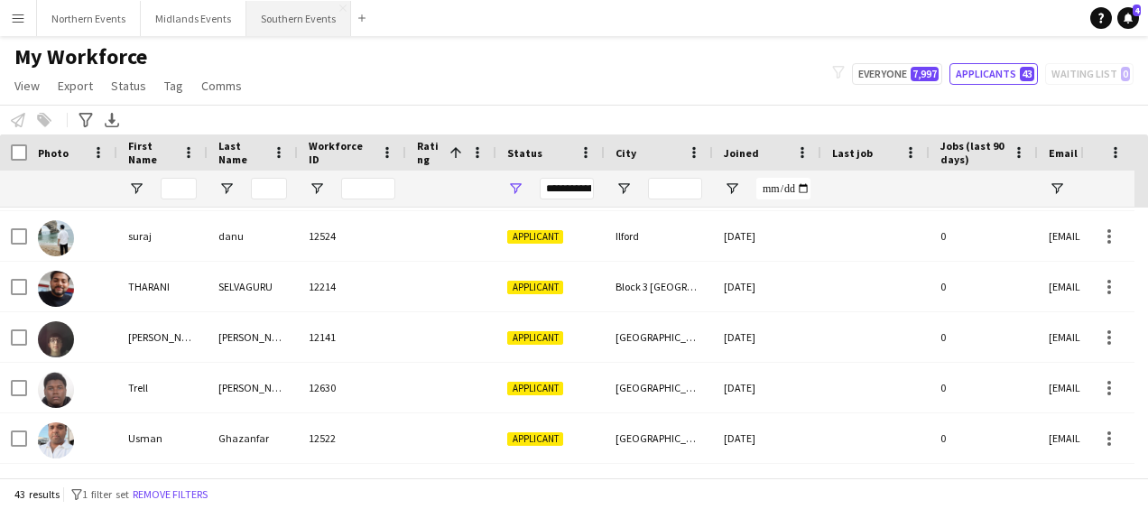
click at [289, 11] on button "Southern Events Close" at bounding box center [298, 18] width 105 height 35
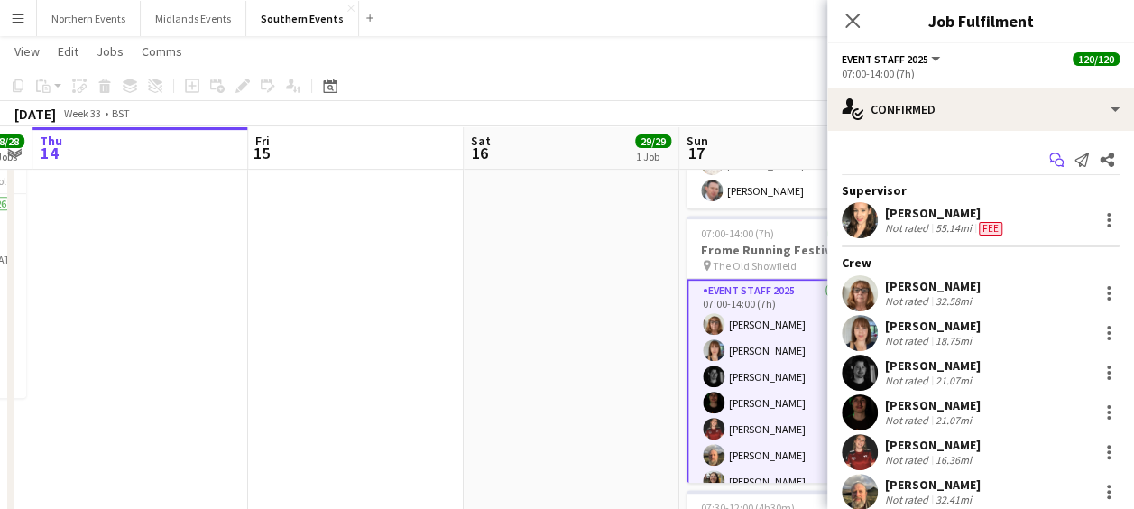
click at [1049, 158] on icon "Start chat" at bounding box center [1056, 159] width 14 height 14
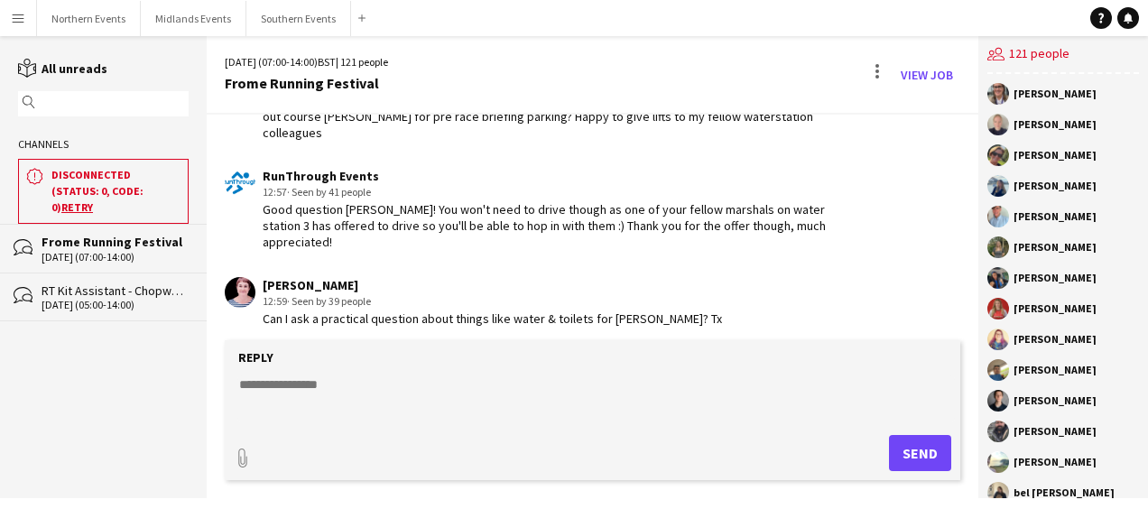
click at [346, 388] on textarea at bounding box center [595, 398] width 717 height 47
type textarea "*"
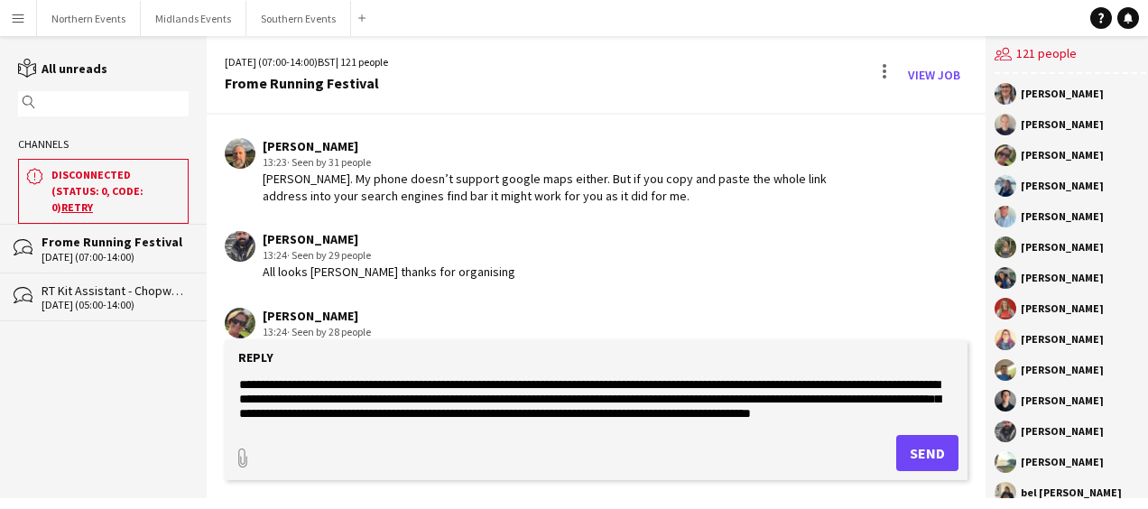
scroll to position [4023, 0]
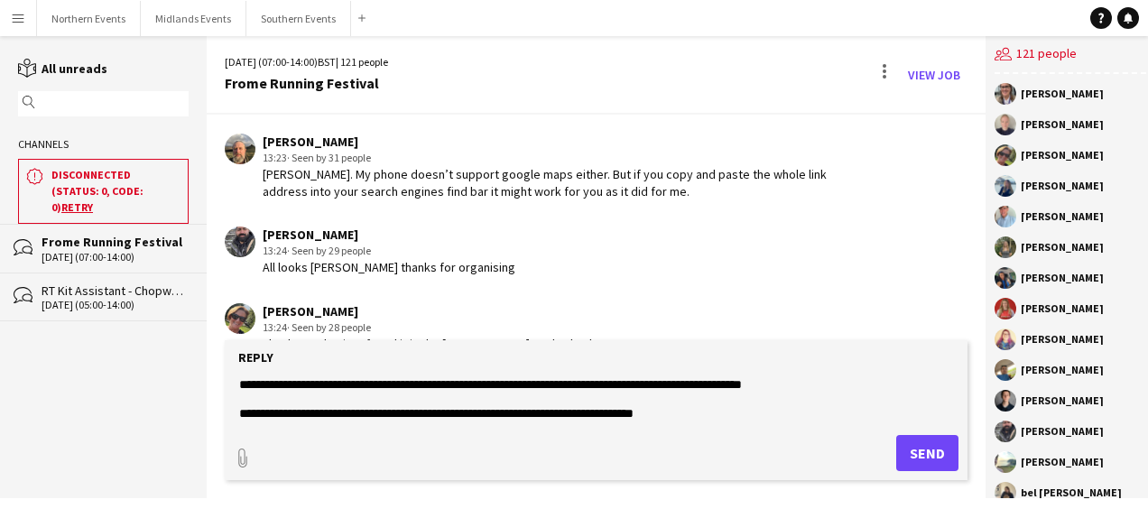
type textarea "**********"
click at [926, 449] on button "Send" at bounding box center [927, 453] width 62 height 36
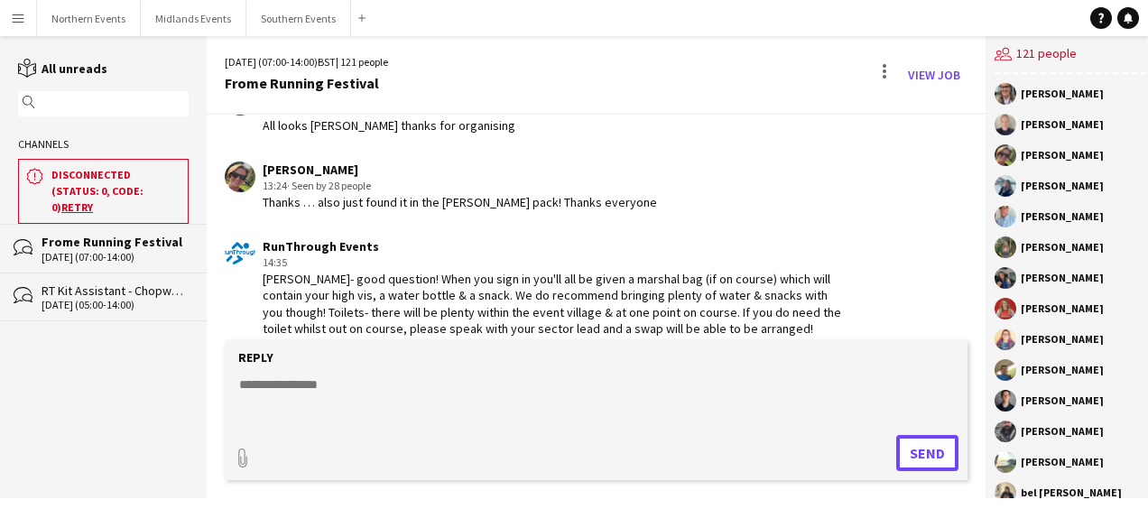
scroll to position [4181, 0]
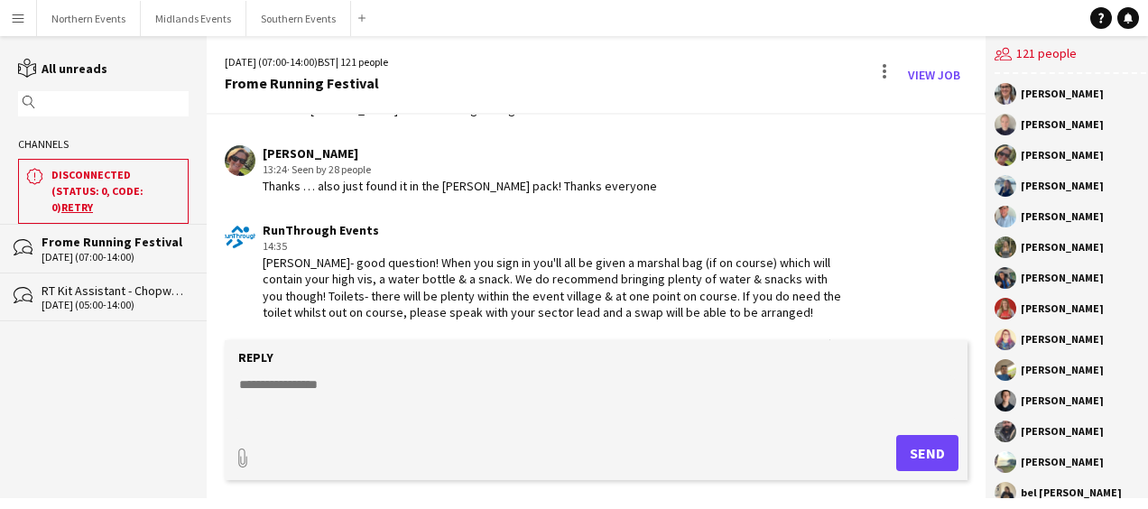
click at [444, 392] on textarea at bounding box center [595, 398] width 717 height 47
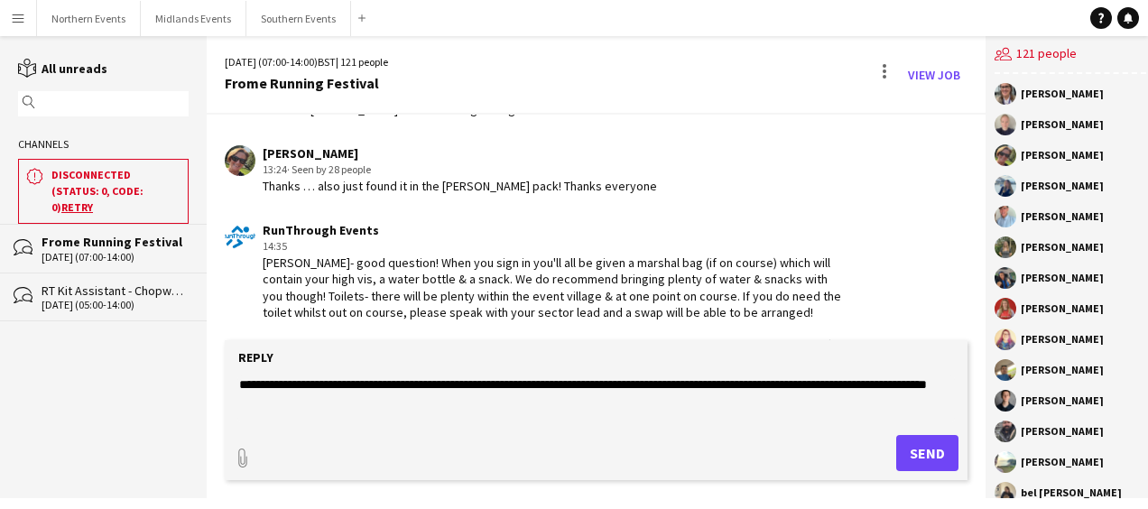
type textarea "**********"
click at [900, 452] on button "Send" at bounding box center [927, 453] width 62 height 36
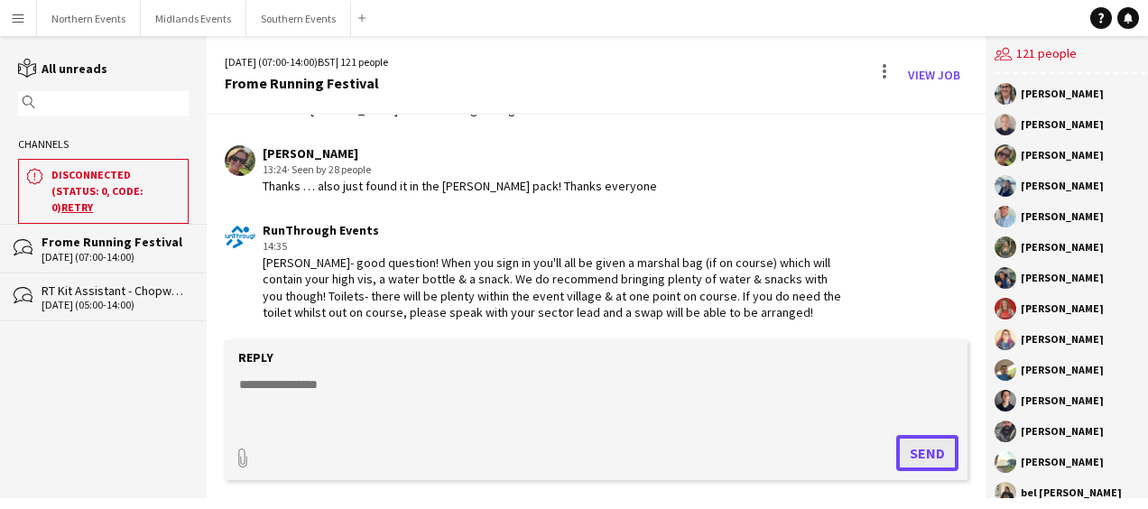
click at [900, 452] on button "Send" at bounding box center [927, 453] width 62 height 36
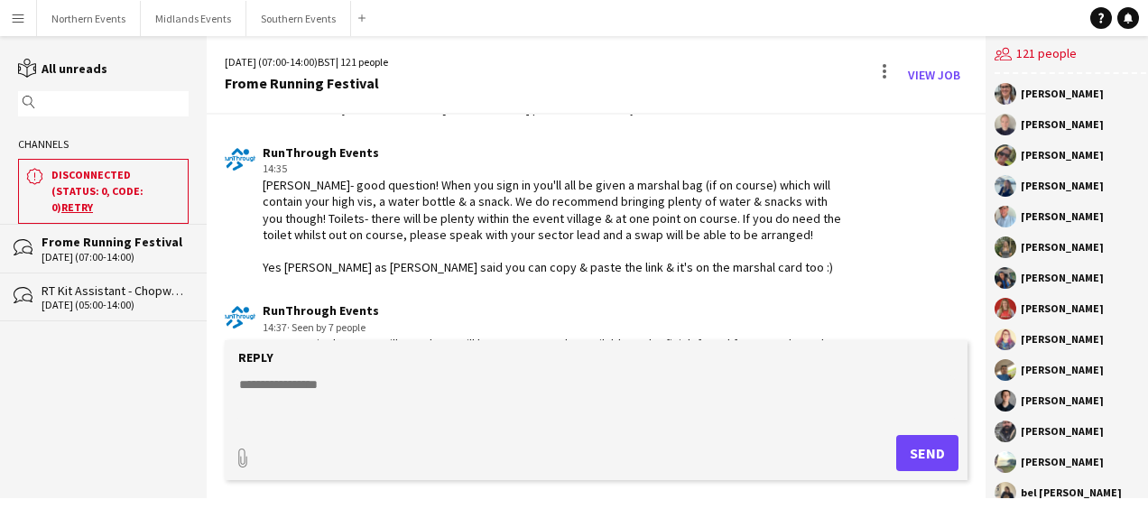
click at [510, 403] on textarea at bounding box center [595, 398] width 717 height 47
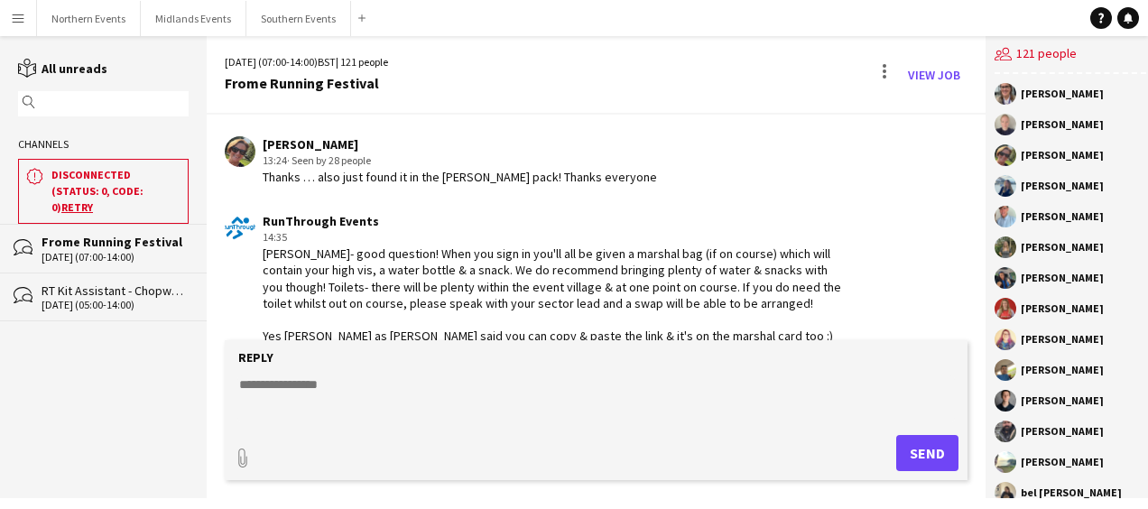
scroll to position [4274, 0]
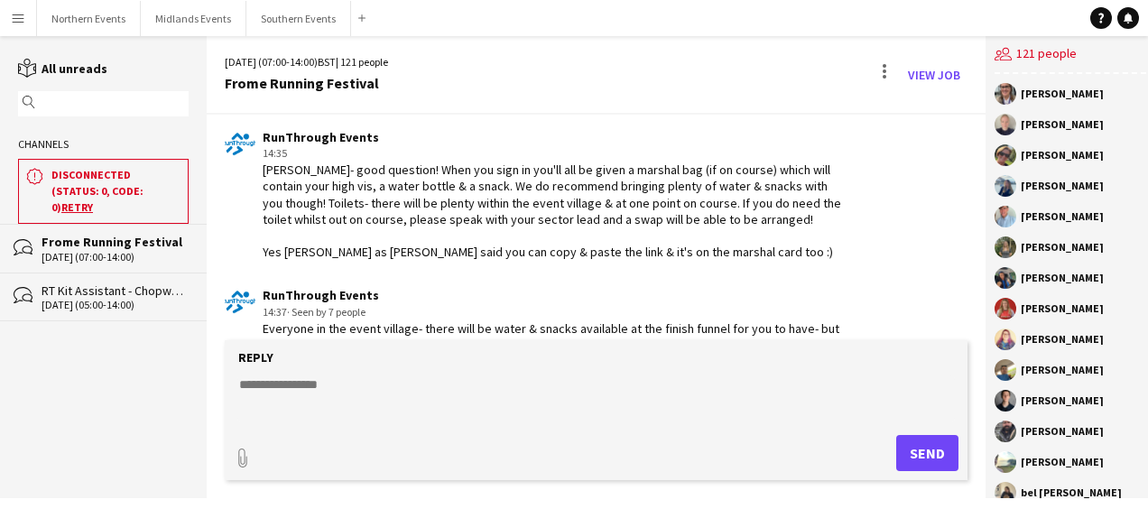
click at [469, 381] on textarea at bounding box center [595, 398] width 717 height 47
